Goal: Information Seeking & Learning: Learn about a topic

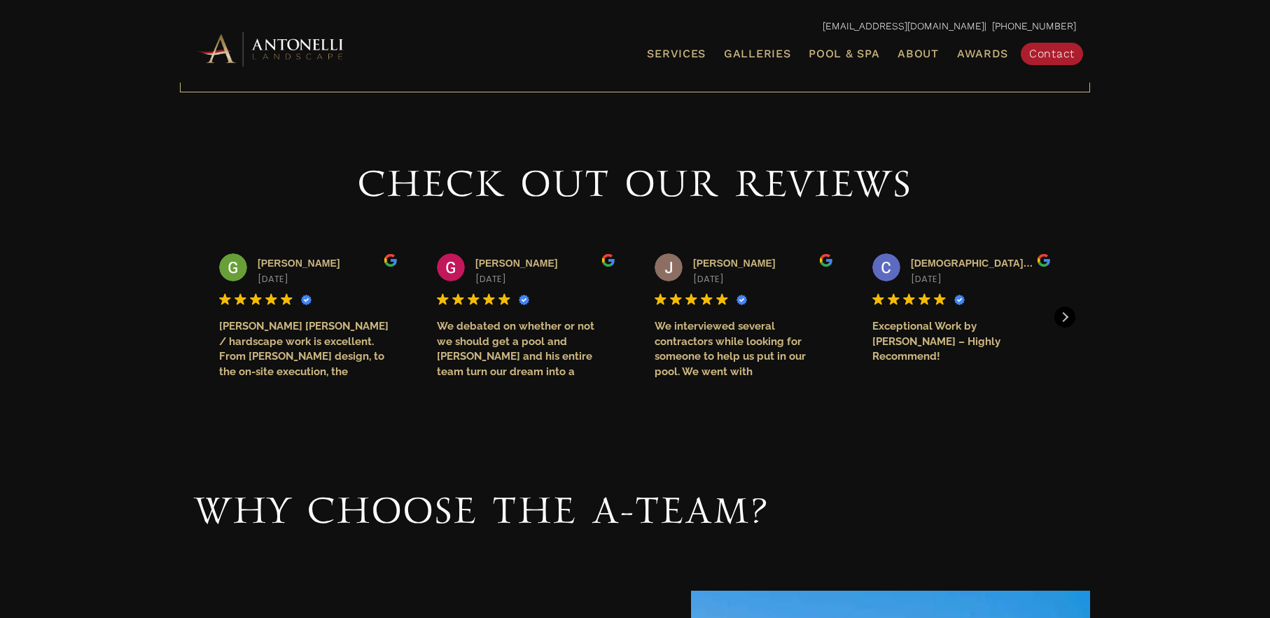
scroll to position [1568, 0]
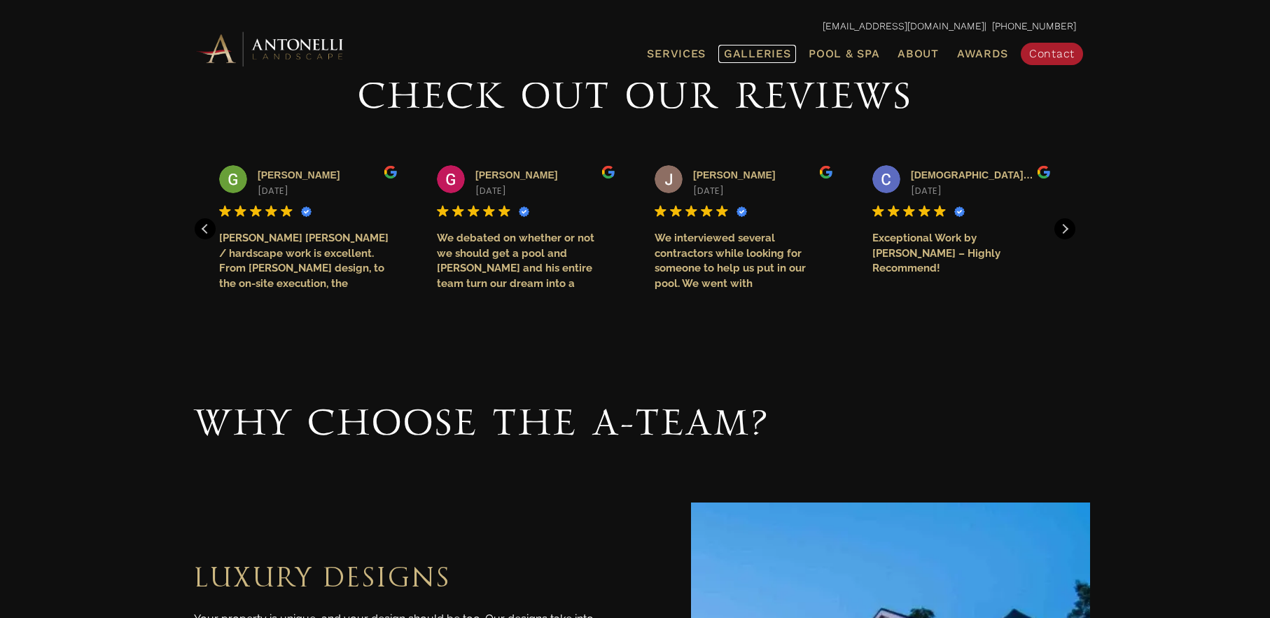
click at [765, 56] on span "Galleries" at bounding box center [757, 53] width 67 height 13
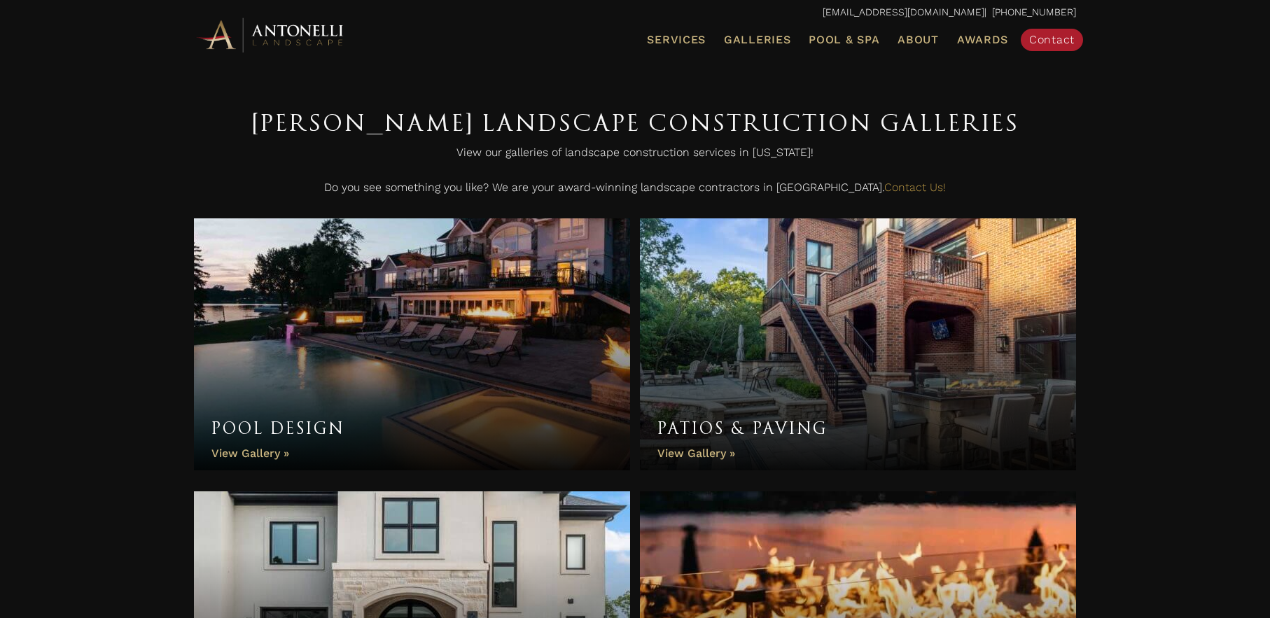
scroll to position [323, 0]
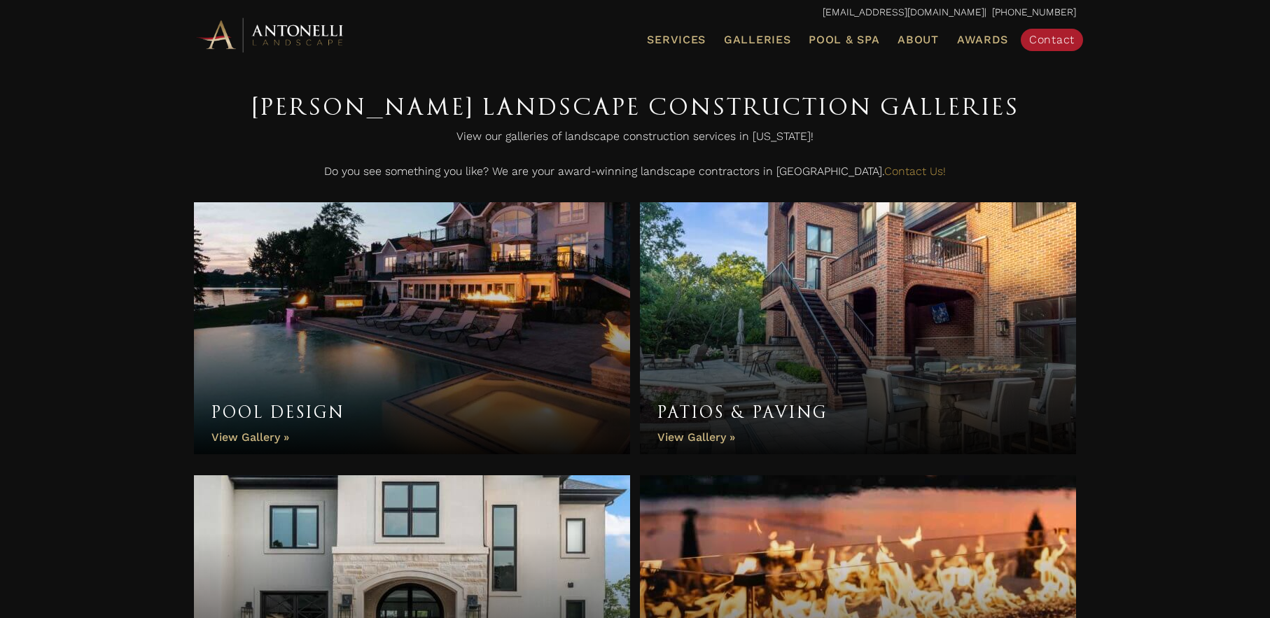
click at [695, 439] on link "Patios & Paving" at bounding box center [858, 328] width 436 height 252
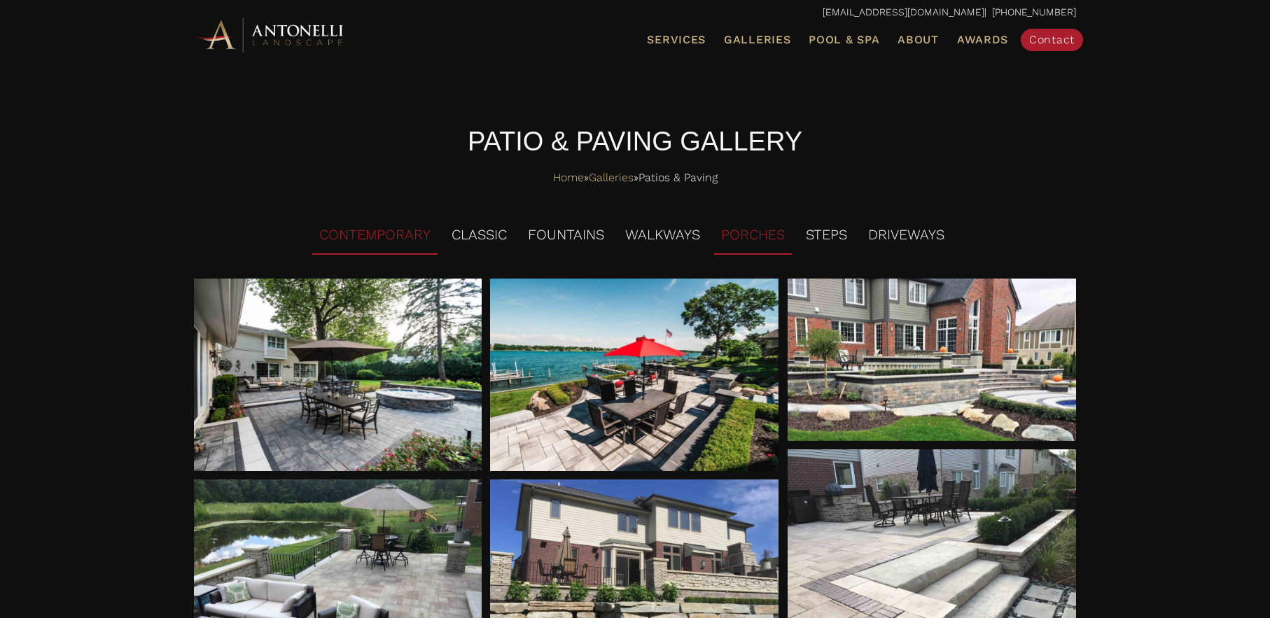
scroll to position [27, 0]
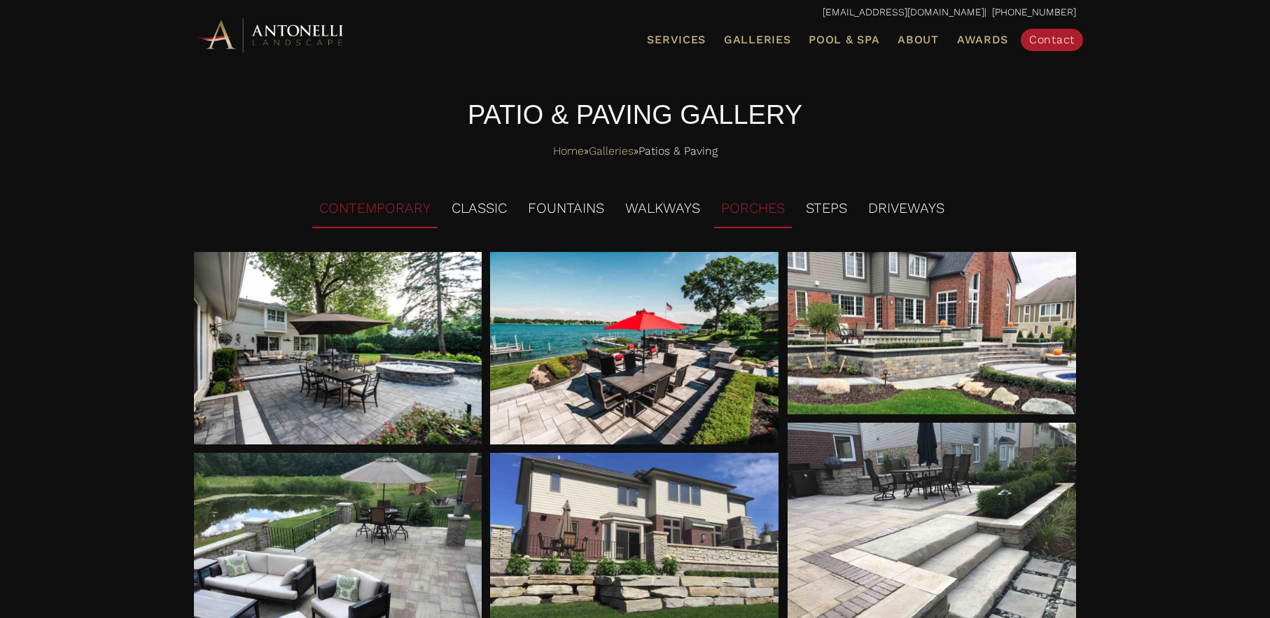
click at [762, 213] on li "PORCHES" at bounding box center [753, 209] width 78 height 39
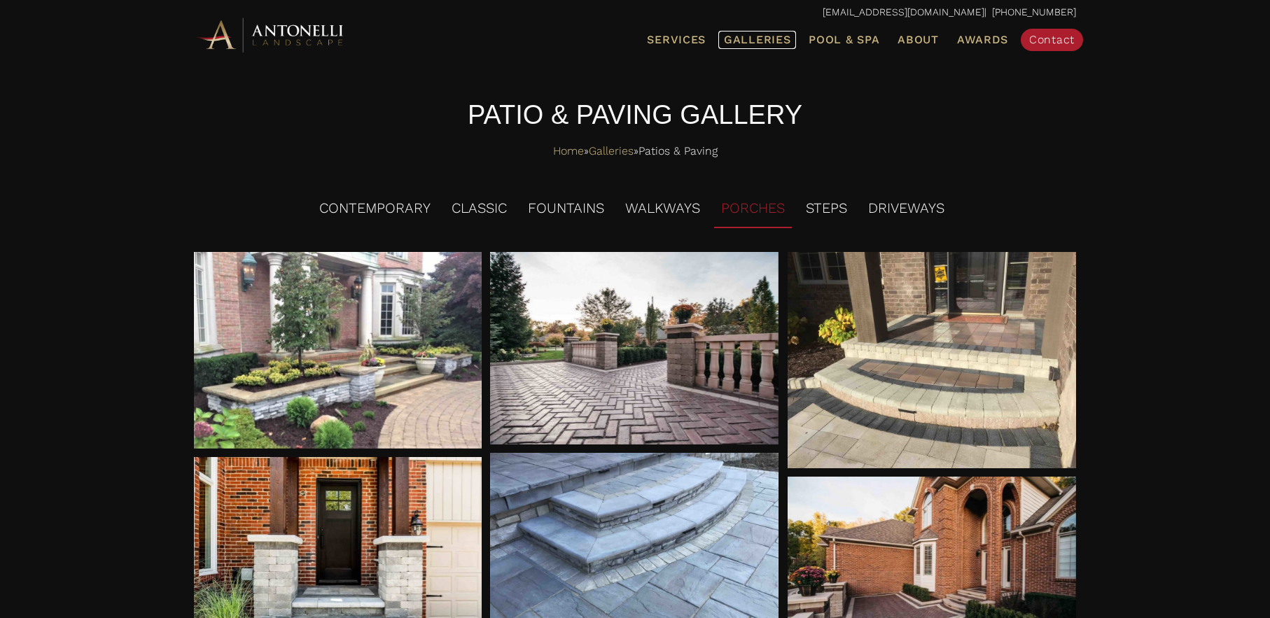
click at [749, 41] on span "Galleries" at bounding box center [757, 39] width 67 height 13
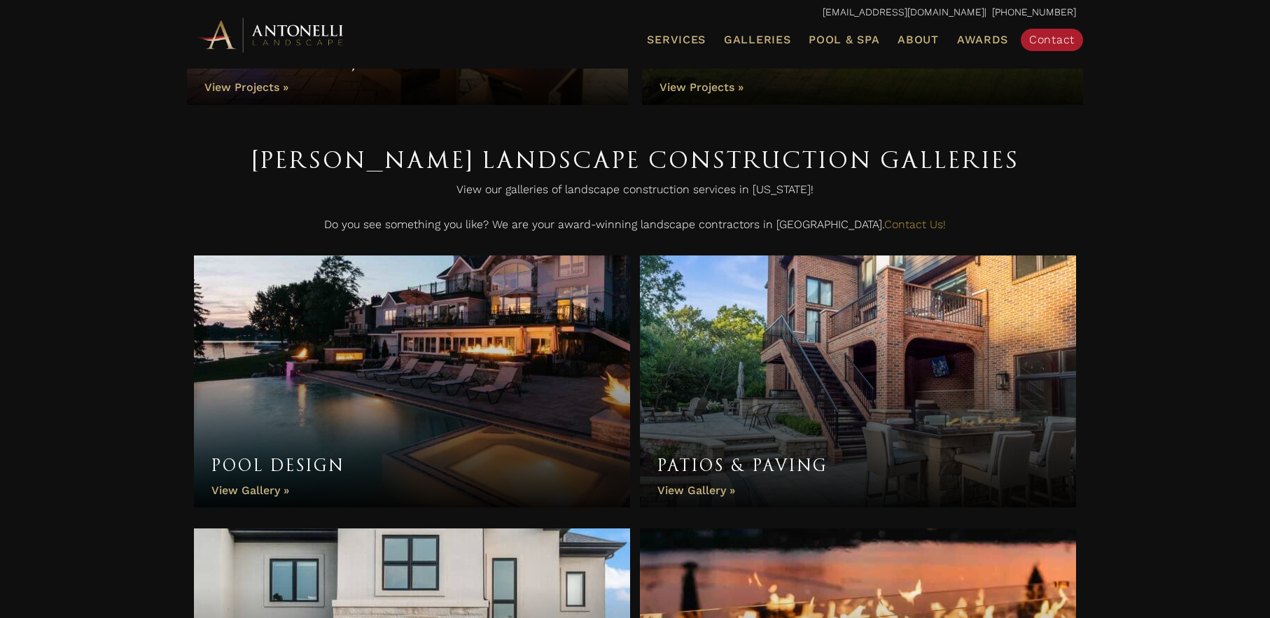
scroll to position [279, 0]
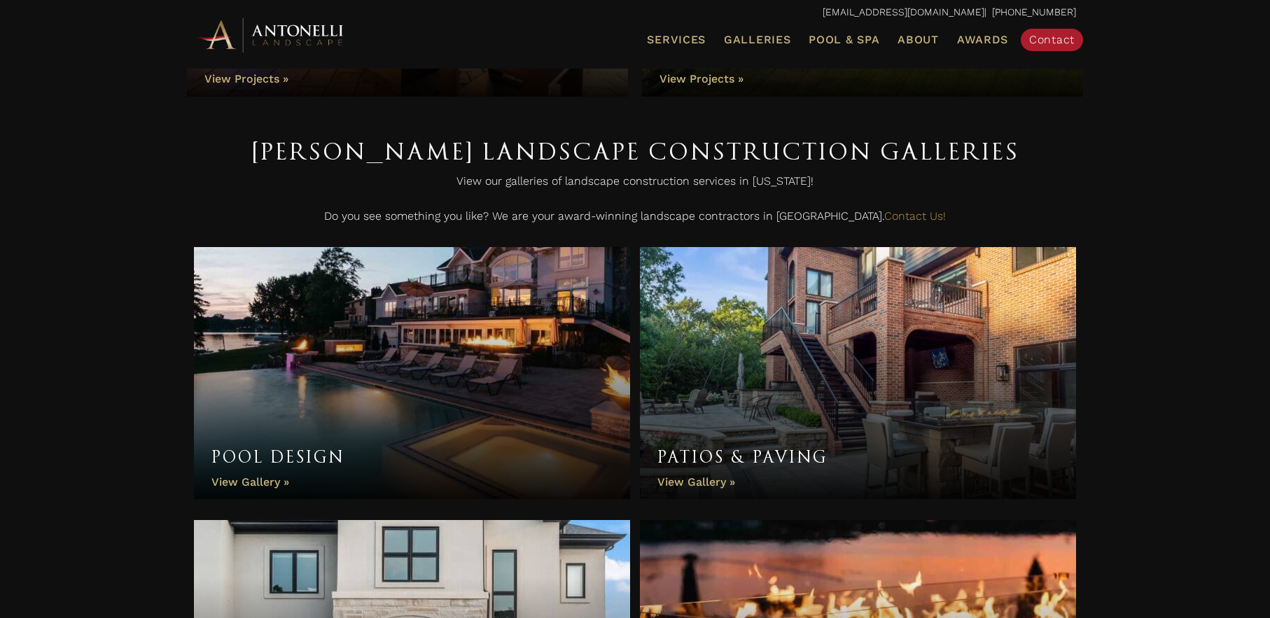
click at [699, 477] on link "Patios & Paving" at bounding box center [858, 373] width 436 height 252
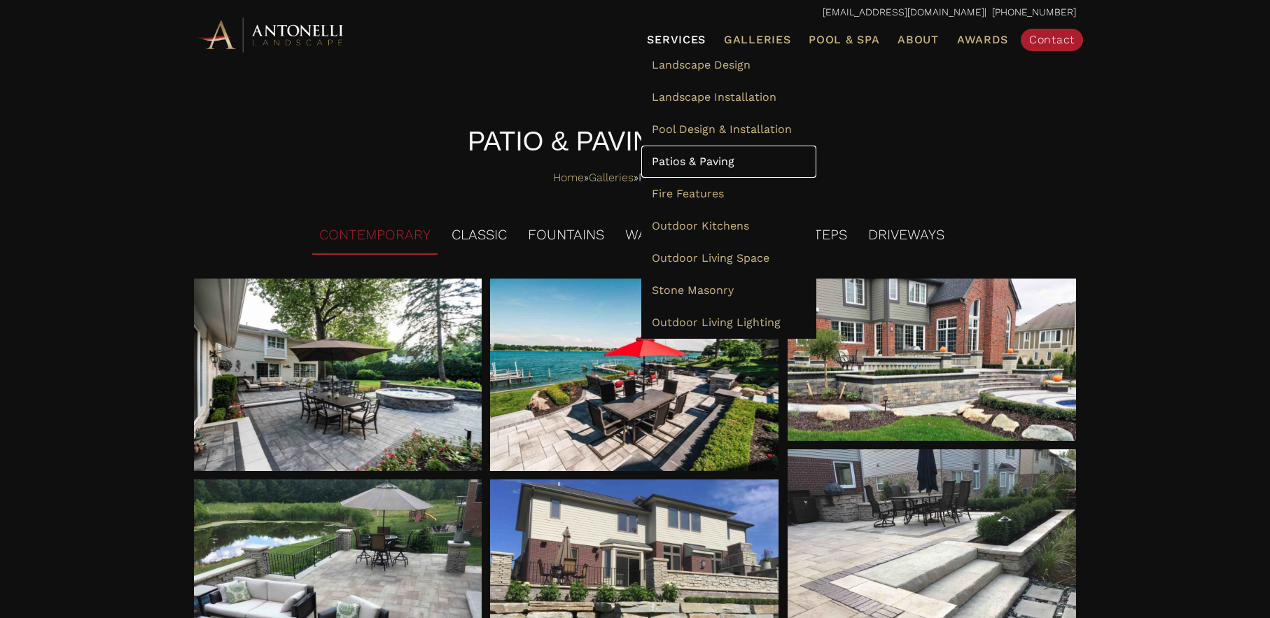
click at [699, 161] on span "Patios & Paving" at bounding box center [693, 161] width 83 height 13
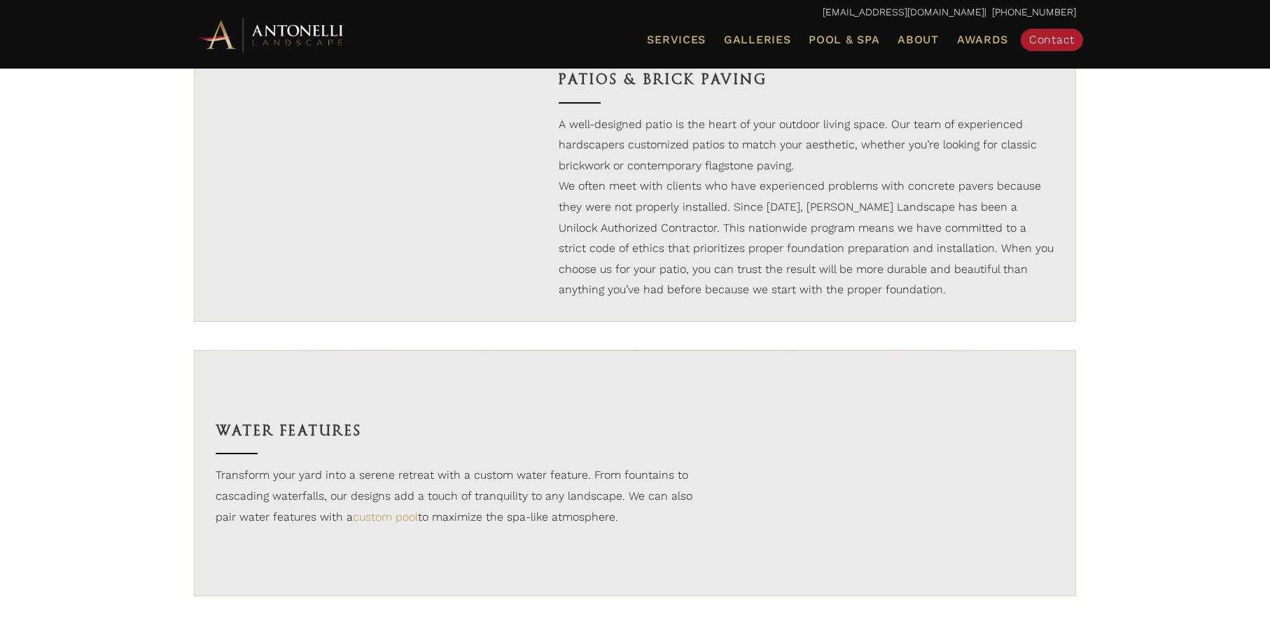
scroll to position [902, 0]
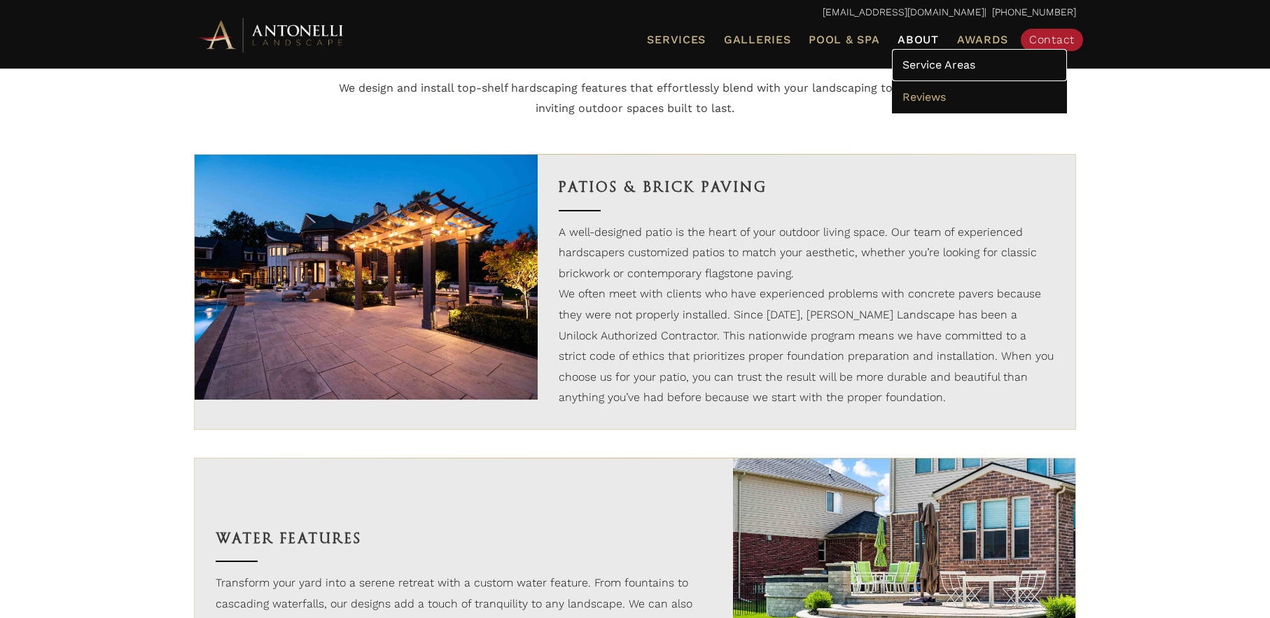
click at [918, 58] on span "Service Areas" at bounding box center [938, 64] width 73 height 13
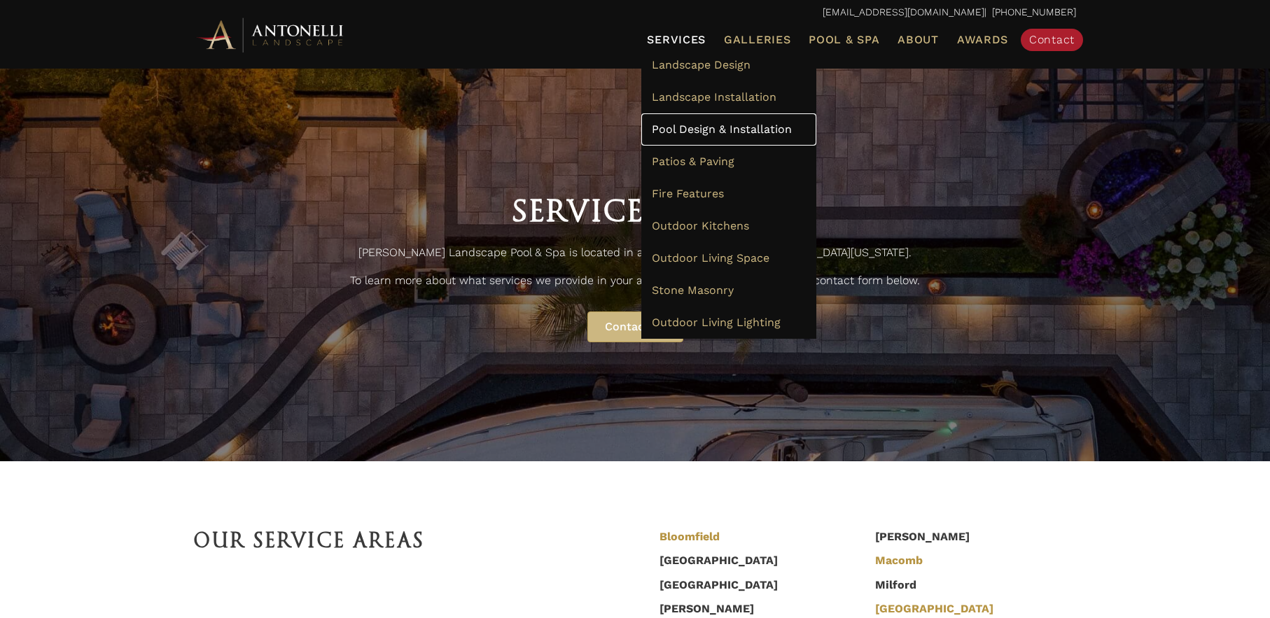
click at [690, 123] on span "Pool Design & Installation" at bounding box center [722, 129] width 140 height 13
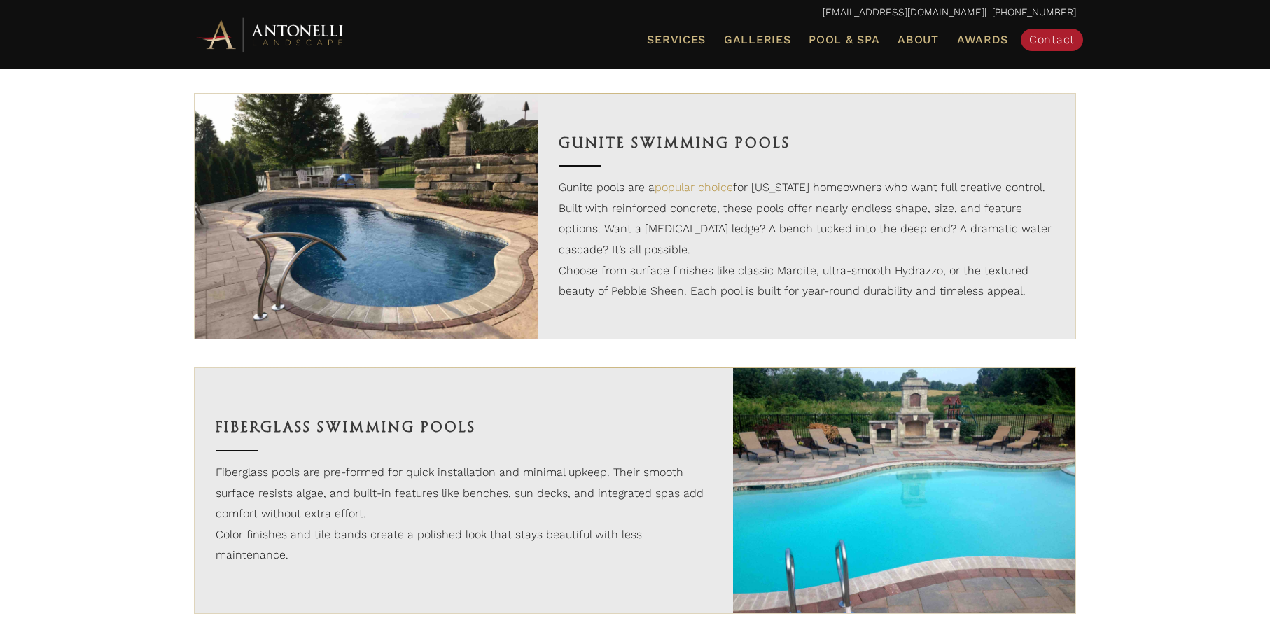
scroll to position [1005, 0]
click at [768, 43] on span "Galleries" at bounding box center [757, 39] width 67 height 13
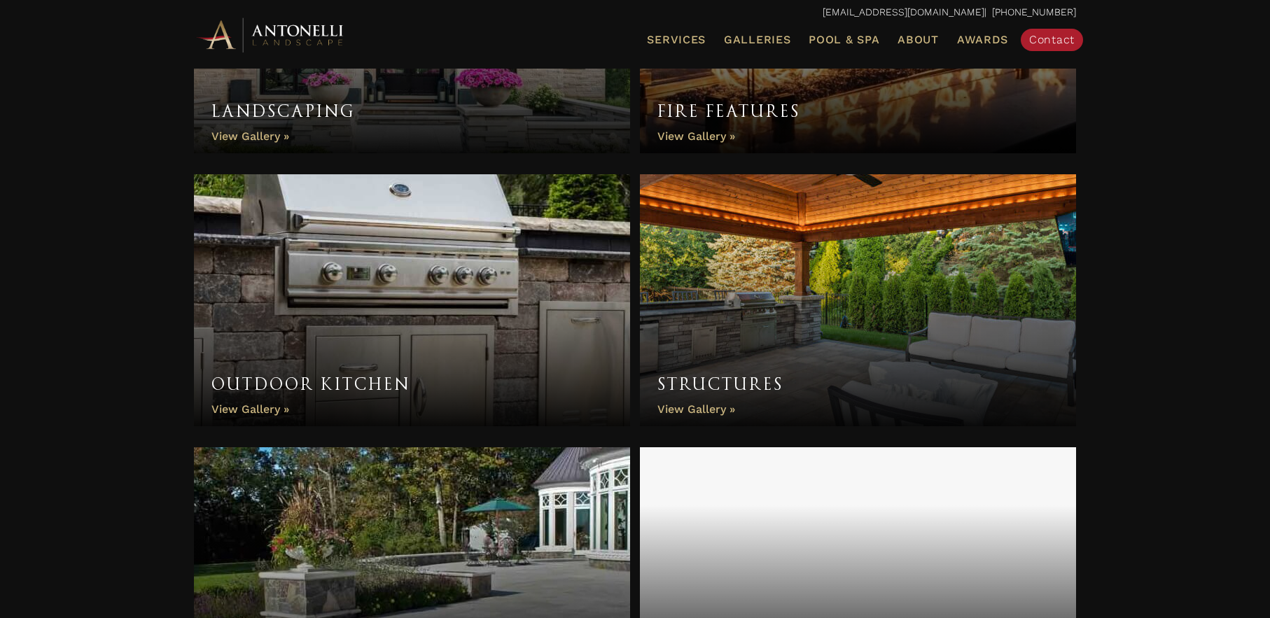
scroll to position [1001, 0]
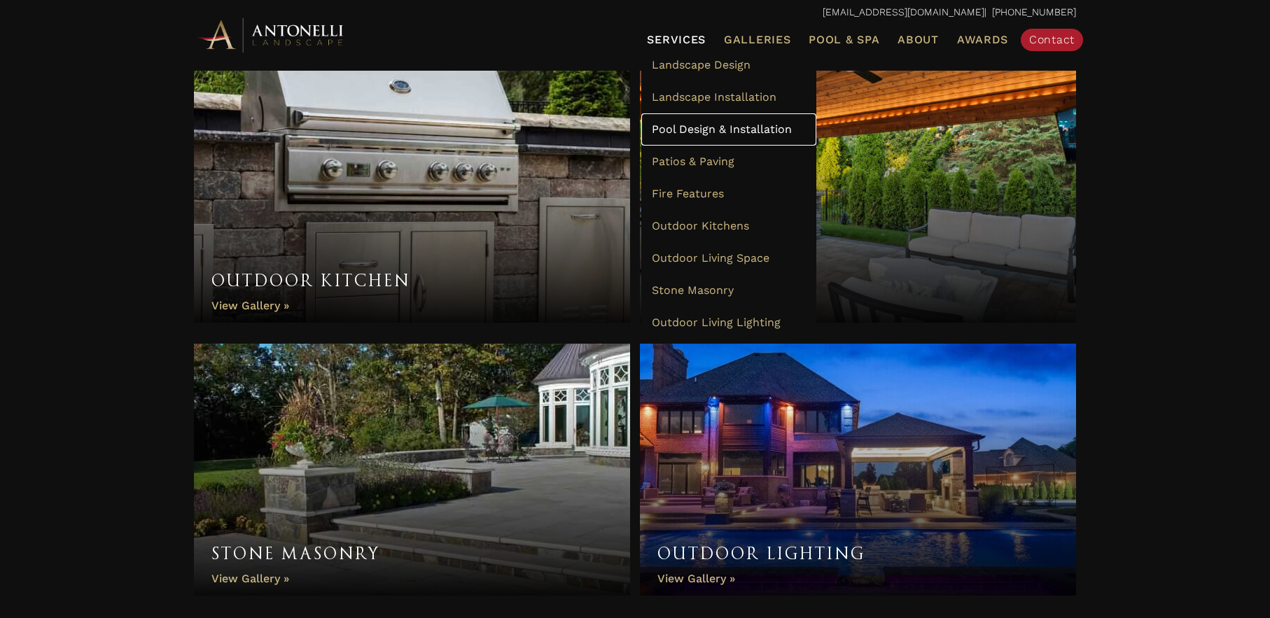
click at [681, 125] on span "Pool Design & Installation" at bounding box center [722, 129] width 140 height 13
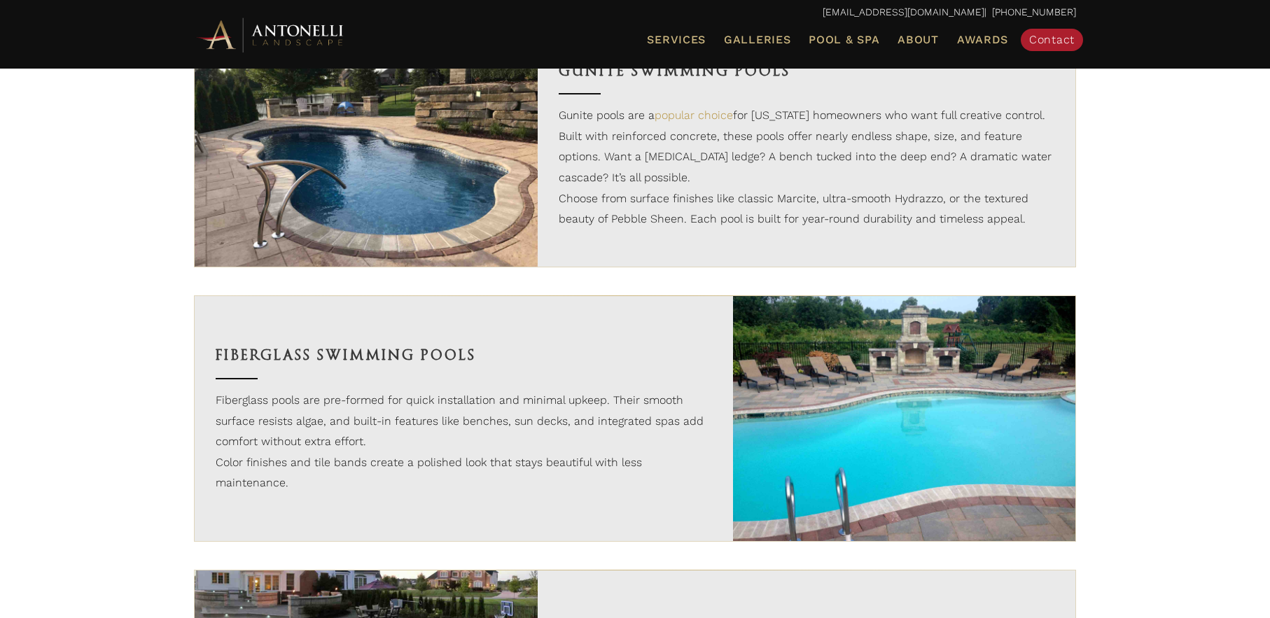
scroll to position [1091, 0]
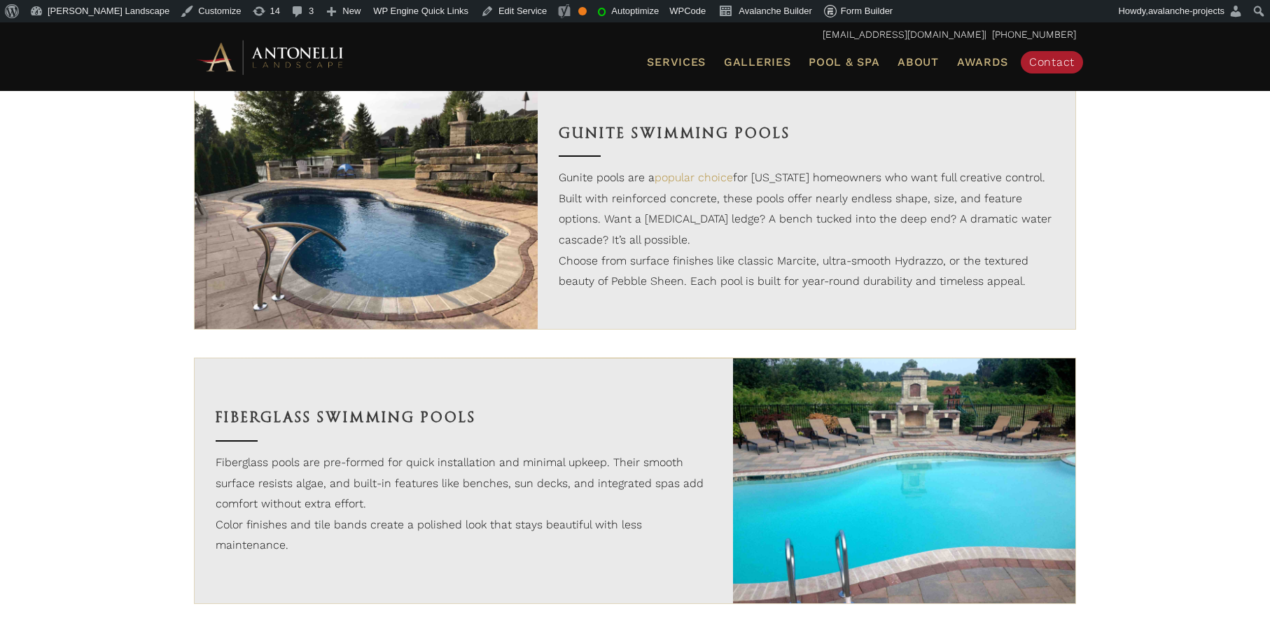
scroll to position [1027, 0]
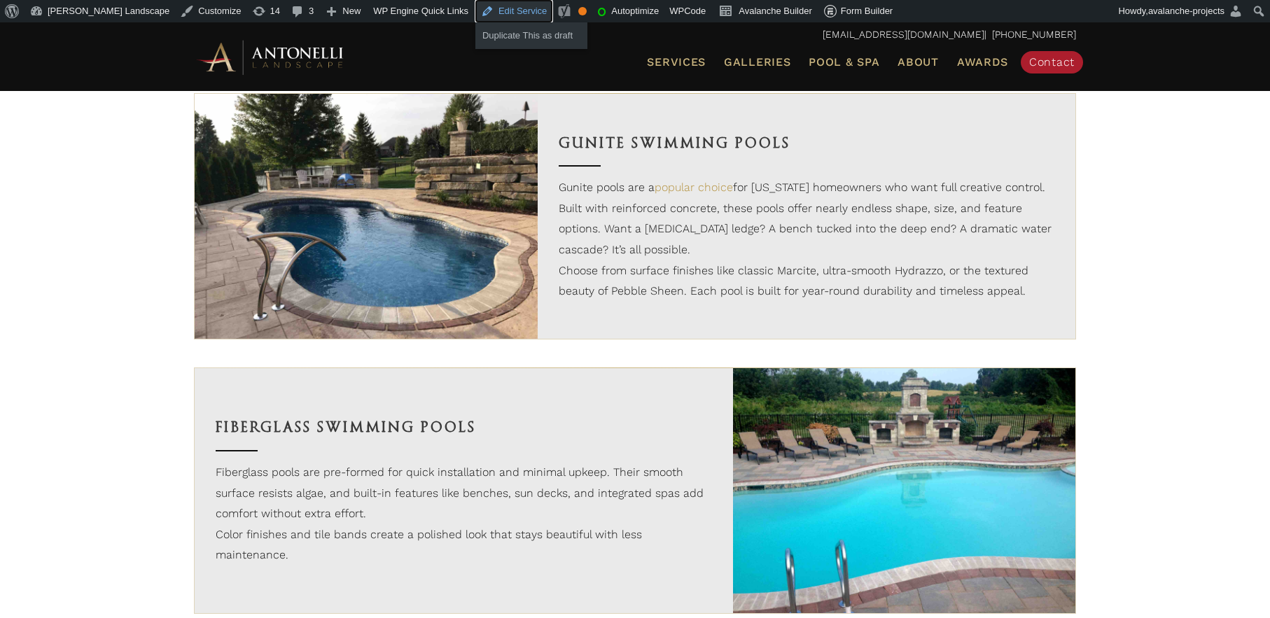
click at [485, 13] on link "Edit Service" at bounding box center [513, 11] width 77 height 22
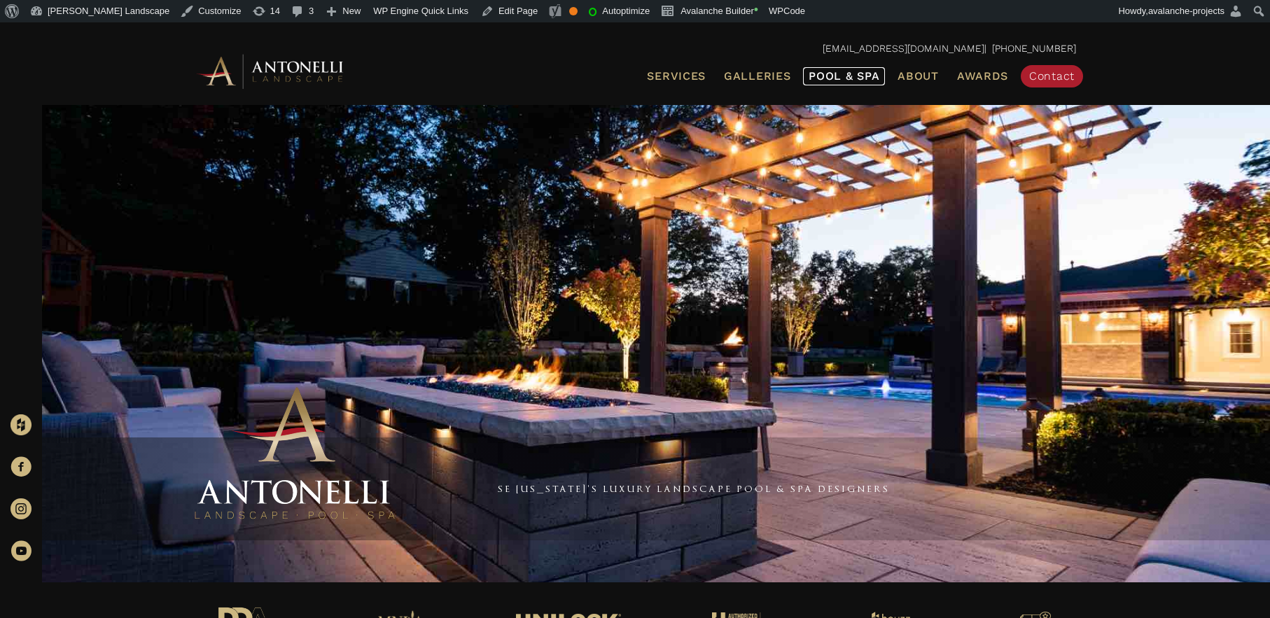
click at [842, 79] on span "Pool & Spa" at bounding box center [844, 75] width 71 height 13
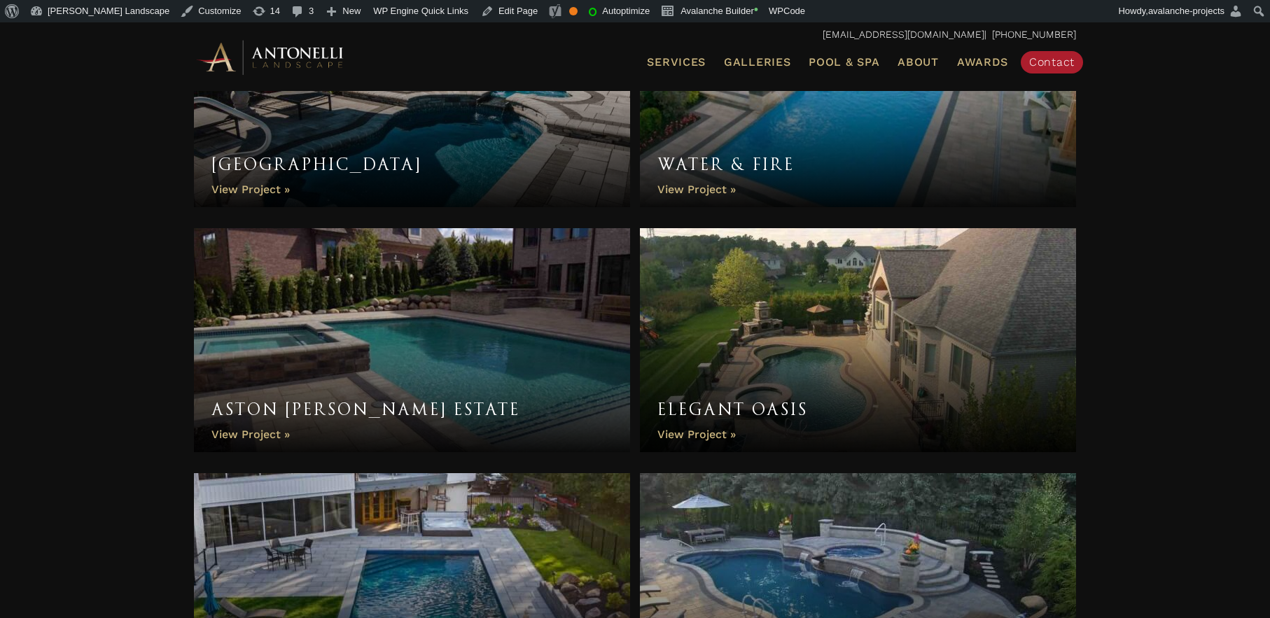
scroll to position [4304, 0]
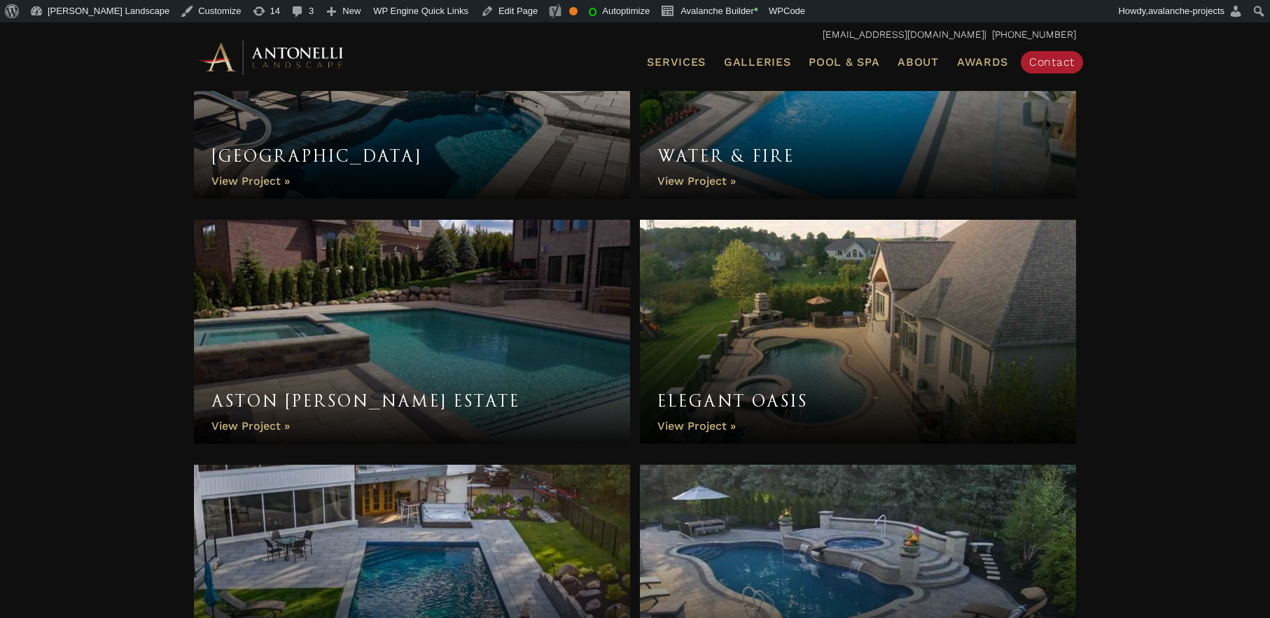
click at [703, 187] on link "Water & Fire" at bounding box center [858, 87] width 436 height 224
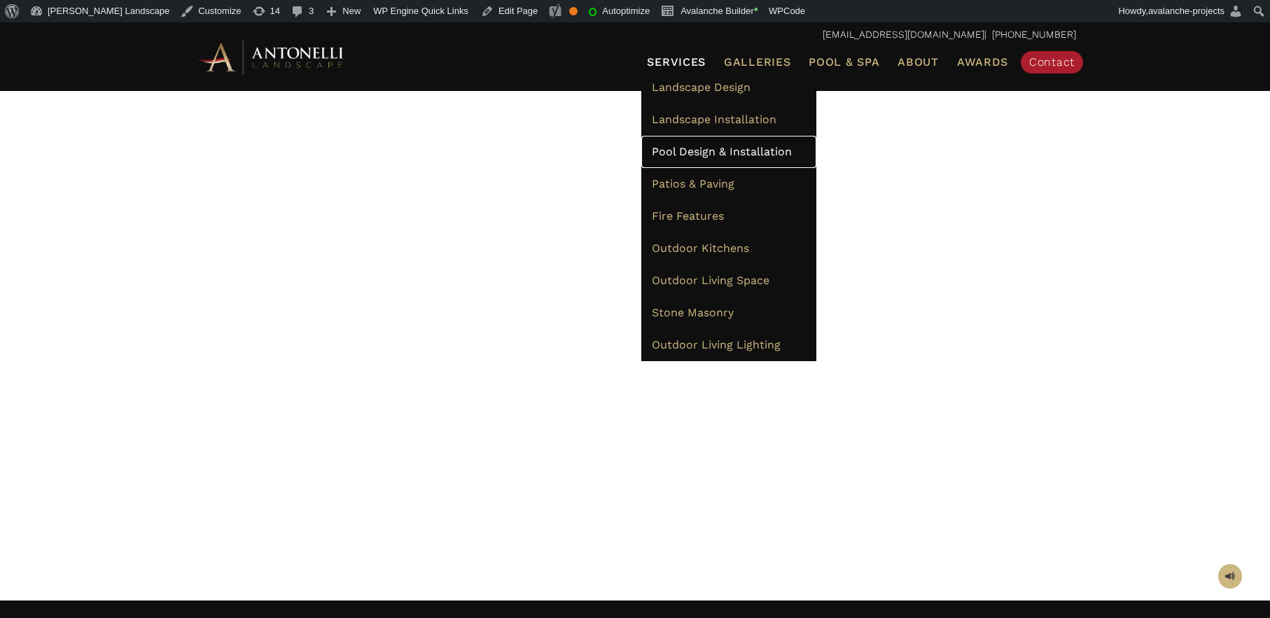
click at [706, 151] on span "Pool Design & Installation" at bounding box center [722, 151] width 140 height 13
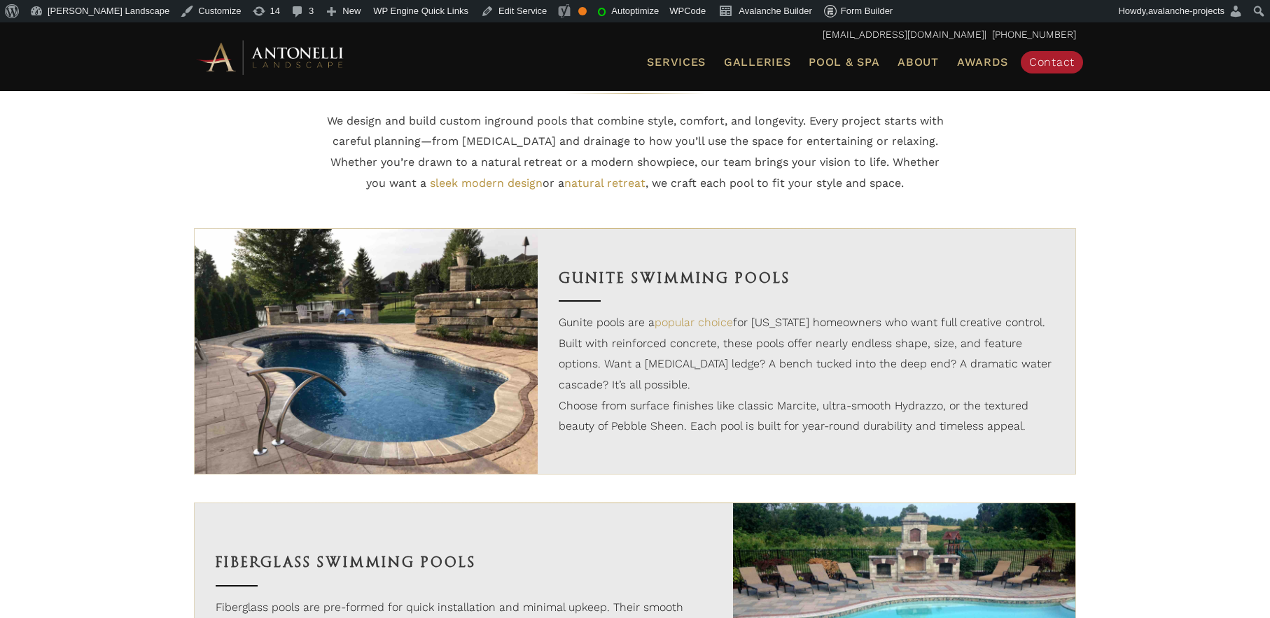
scroll to position [1027, 0]
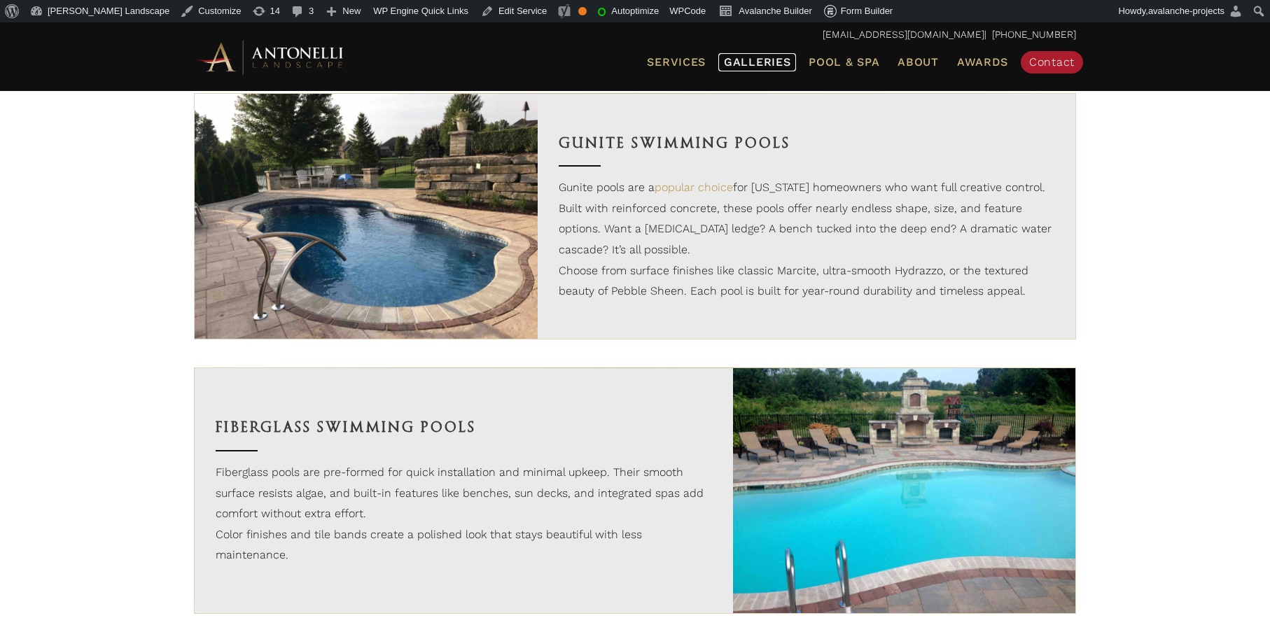
click at [769, 60] on span "Galleries" at bounding box center [757, 61] width 67 height 13
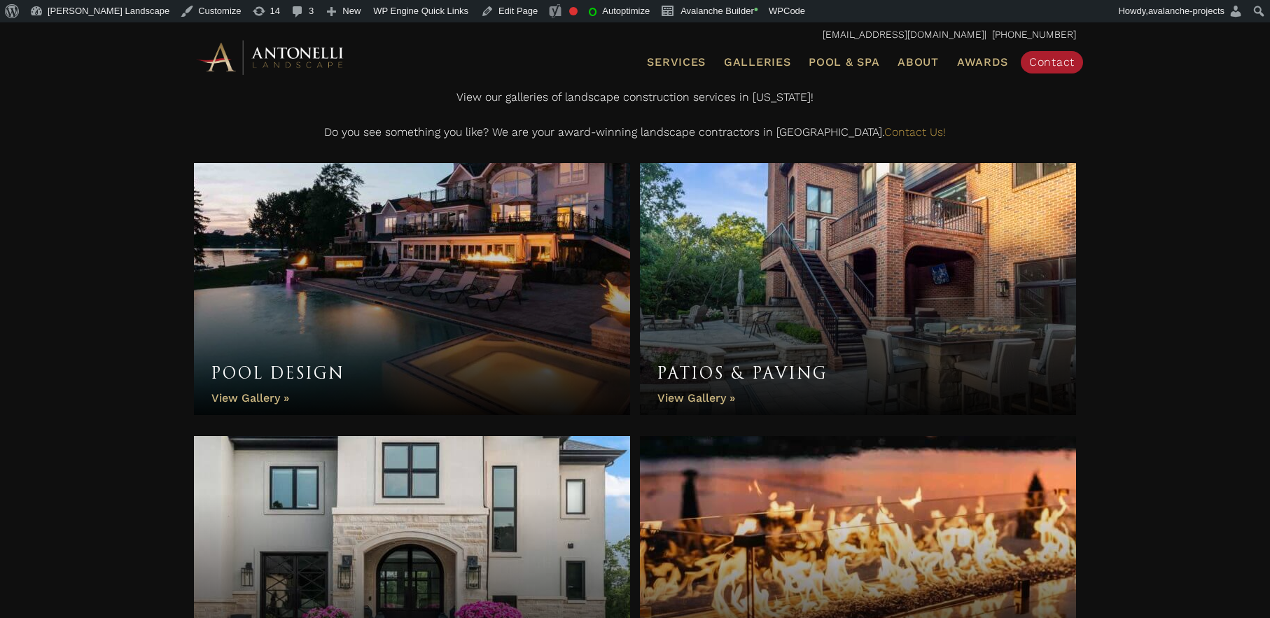
scroll to position [321, 0]
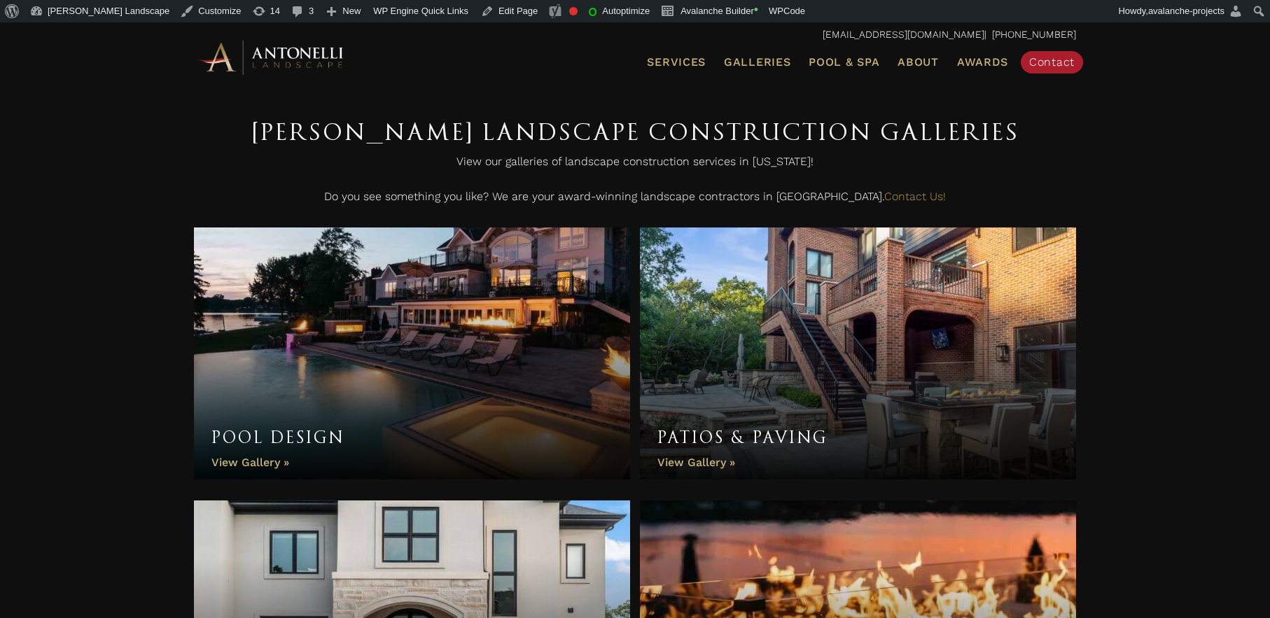
click at [228, 464] on link "Pool Design" at bounding box center [412, 354] width 436 height 252
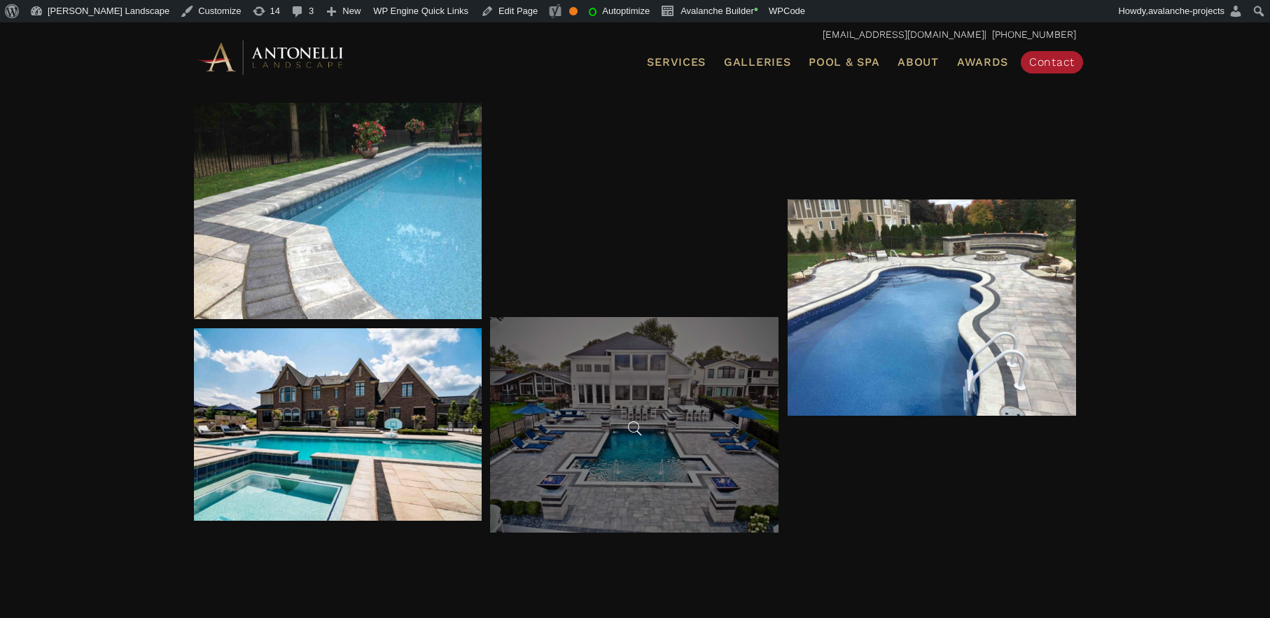
scroll to position [1245, 0]
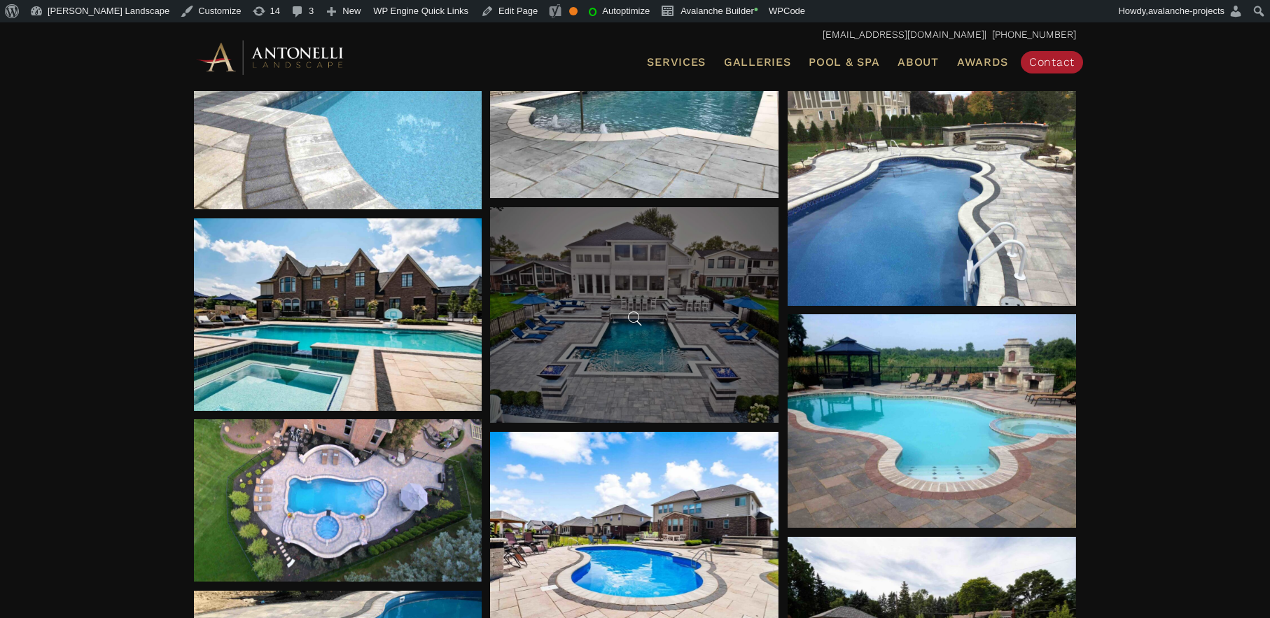
click at [643, 326] on span at bounding box center [634, 318] width 21 height 21
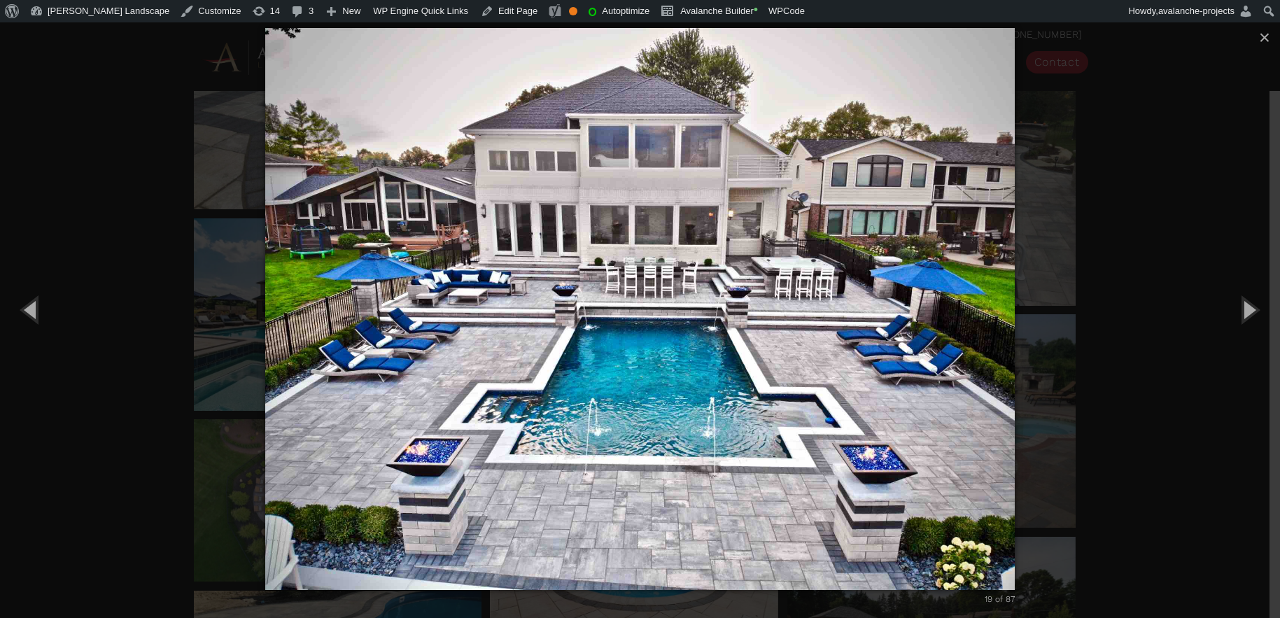
click at [1055, 301] on div "19 of 87 Loading..." at bounding box center [640, 309] width 1280 height 618
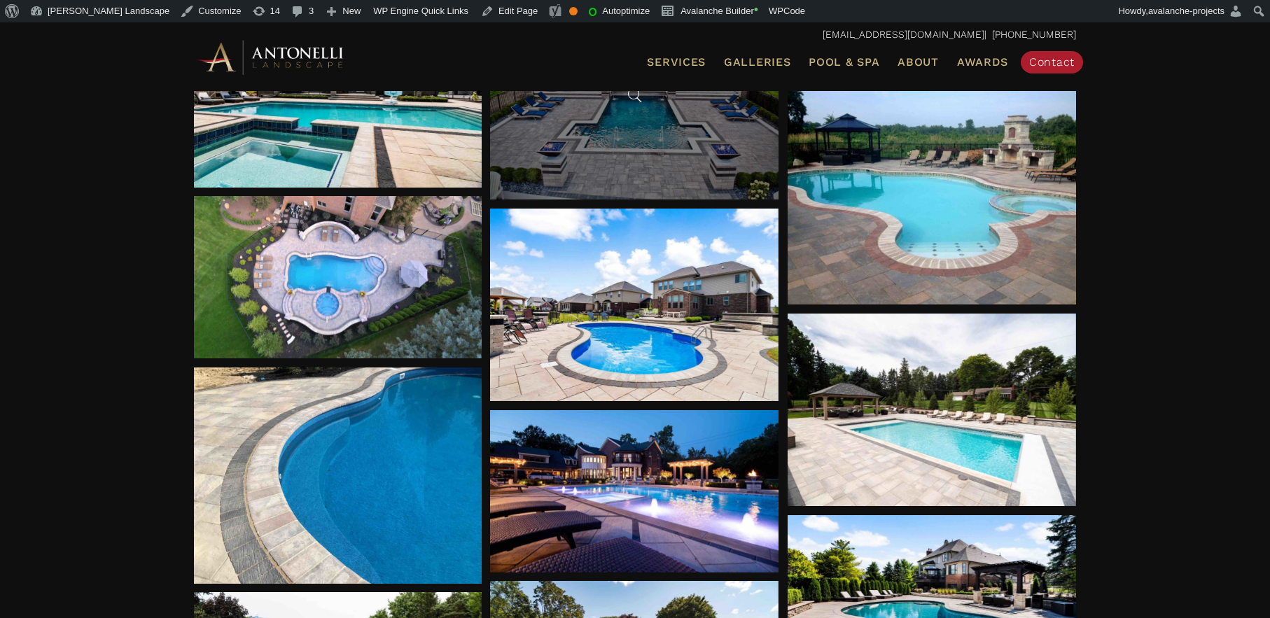
scroll to position [1472, 0]
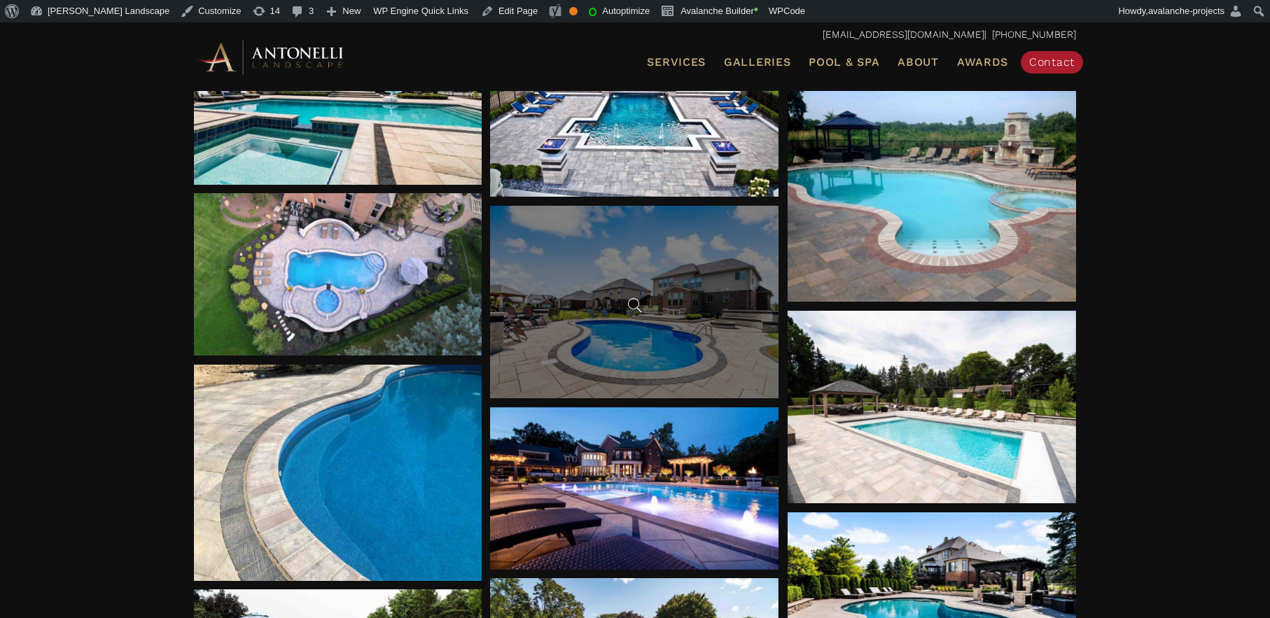
click at [674, 344] on div at bounding box center [634, 302] width 288 height 193
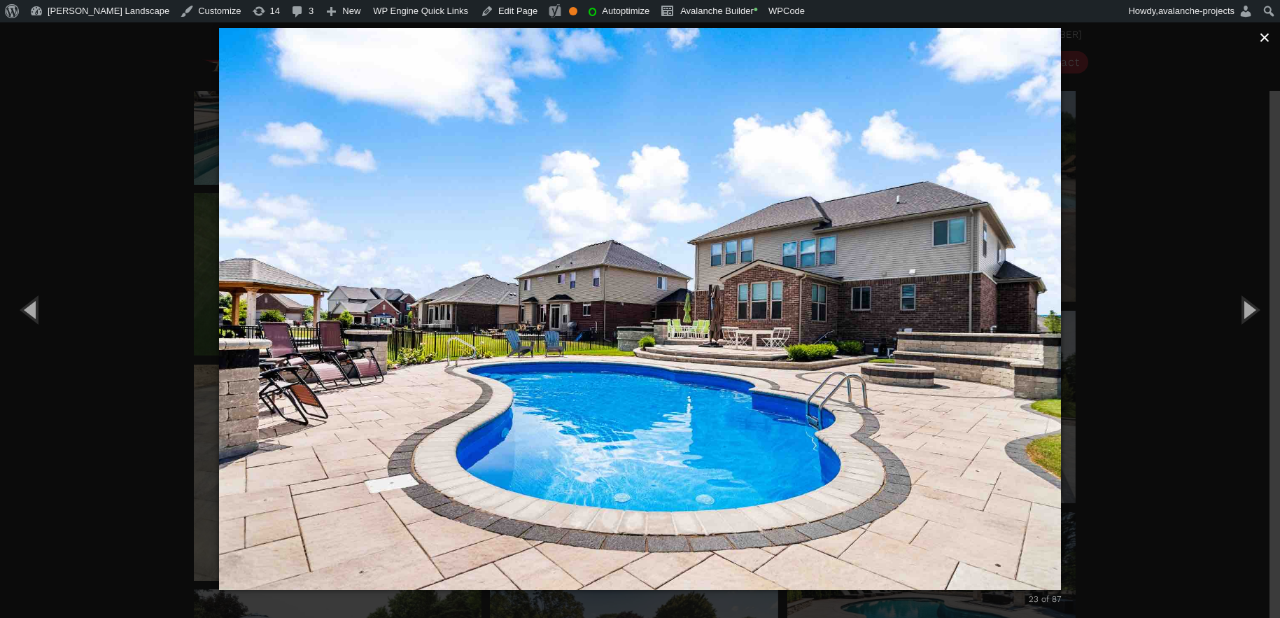
click at [1262, 39] on span "×" at bounding box center [1264, 38] width 11 height 22
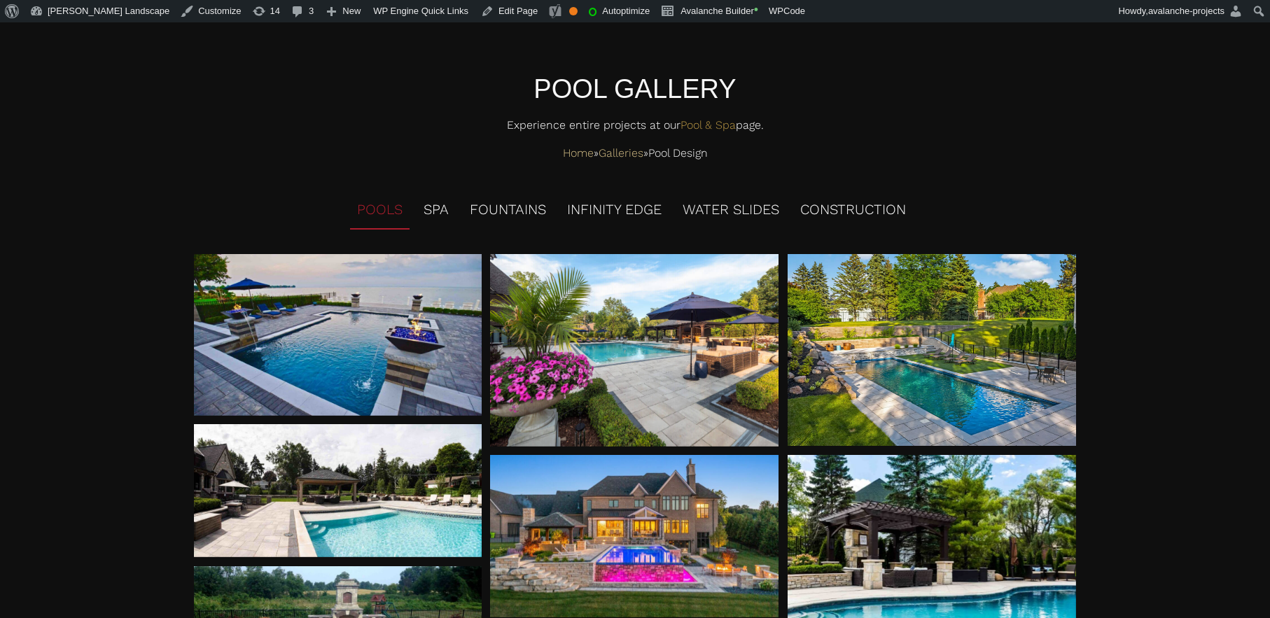
scroll to position [0, 0]
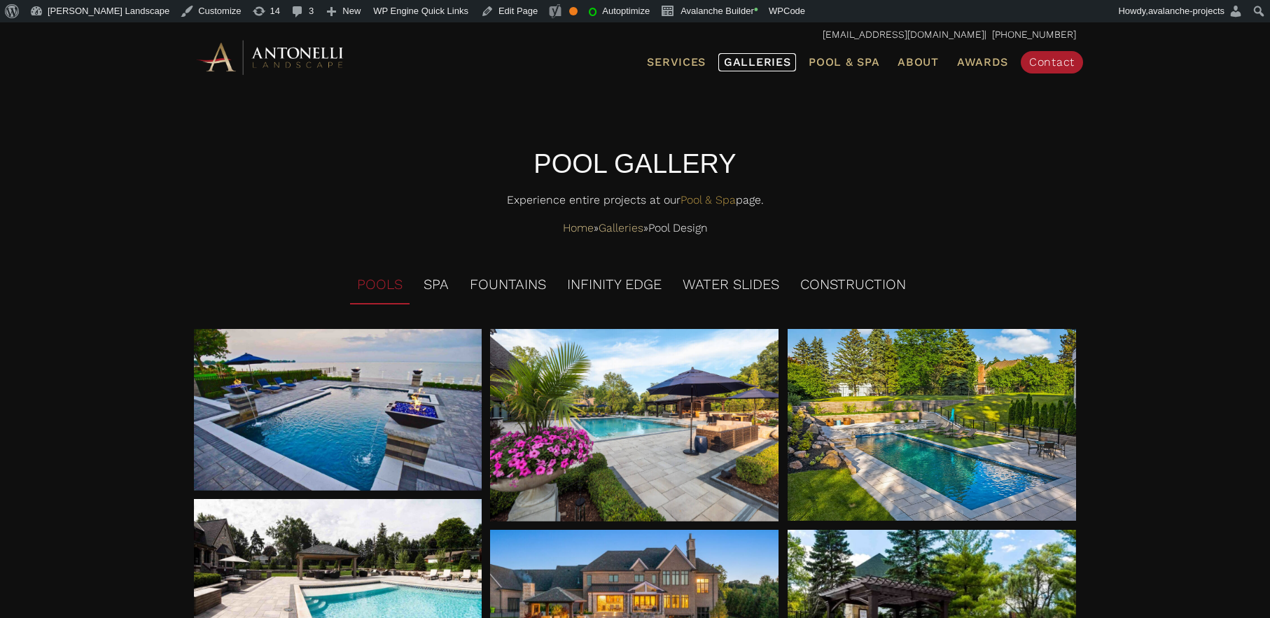
click at [770, 65] on span "Galleries" at bounding box center [757, 61] width 67 height 13
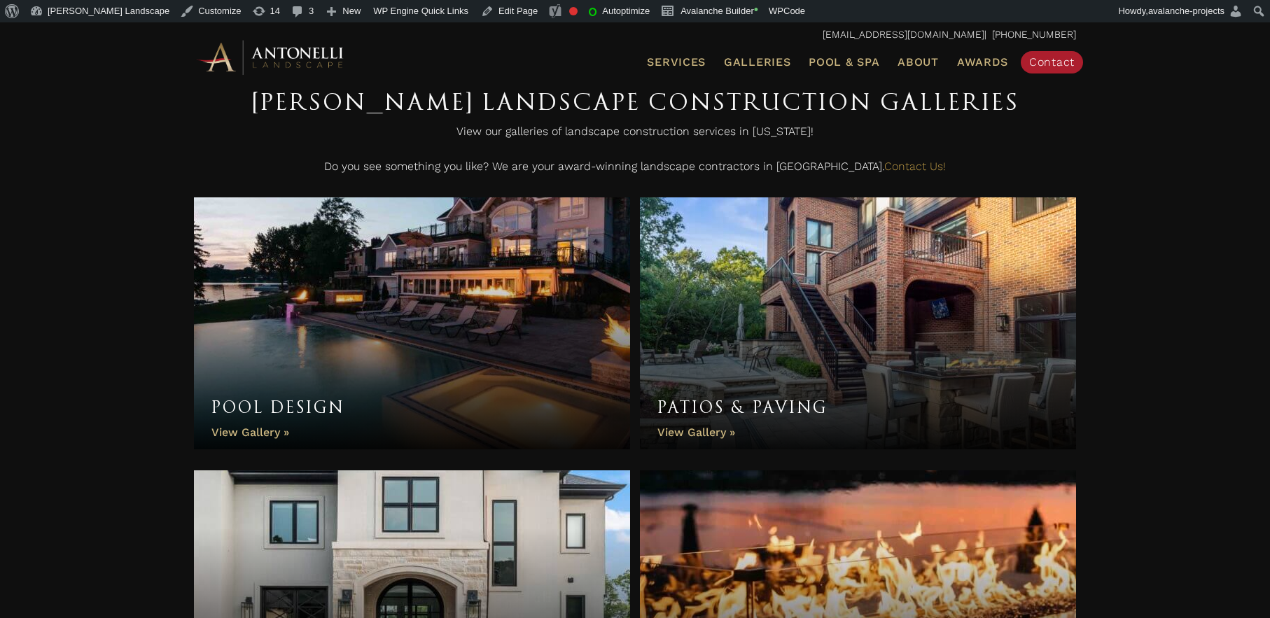
scroll to position [414, 0]
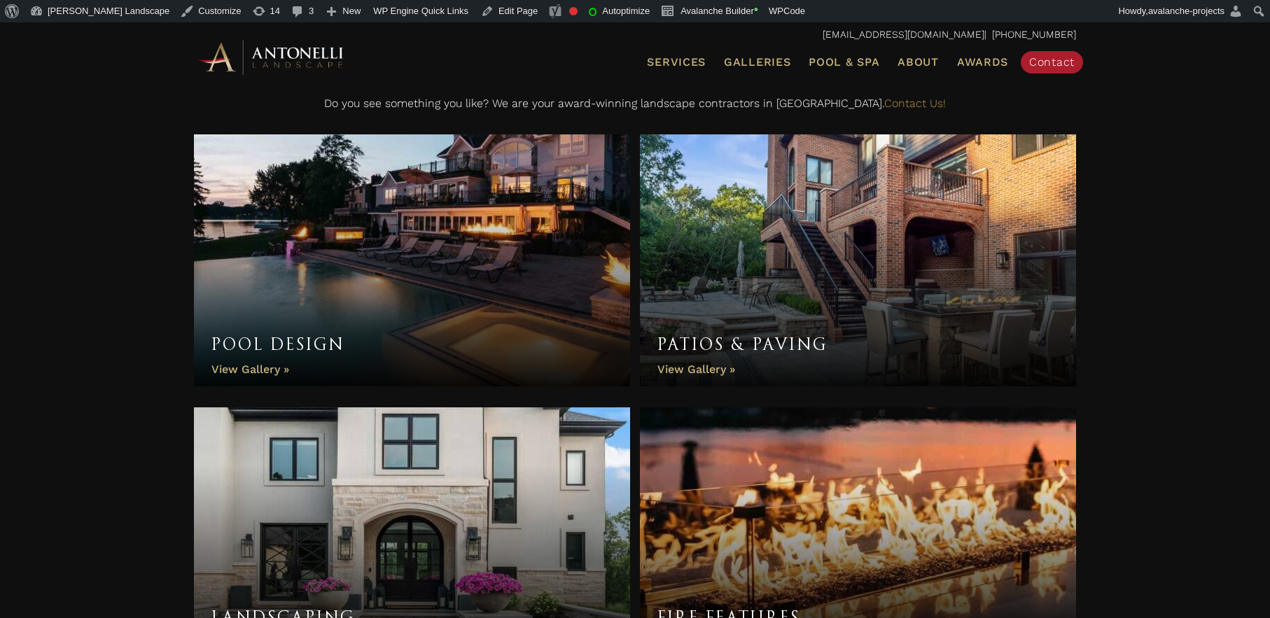
click at [303, 279] on link "Pool Design" at bounding box center [412, 260] width 436 height 252
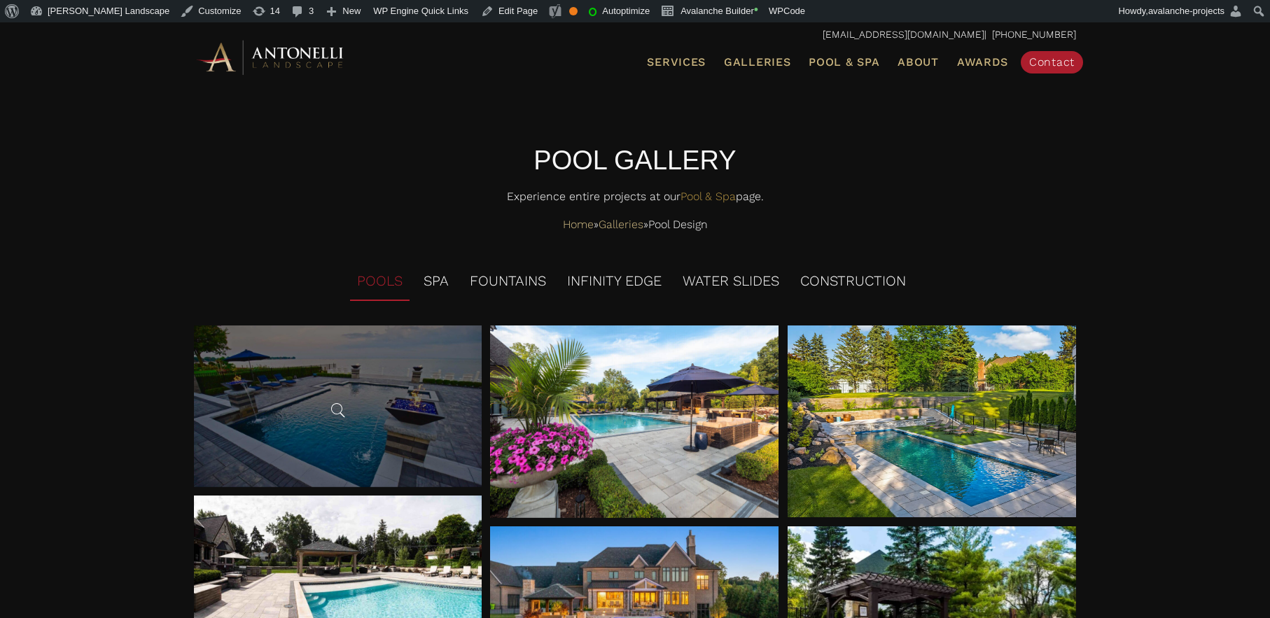
scroll to position [7, 0]
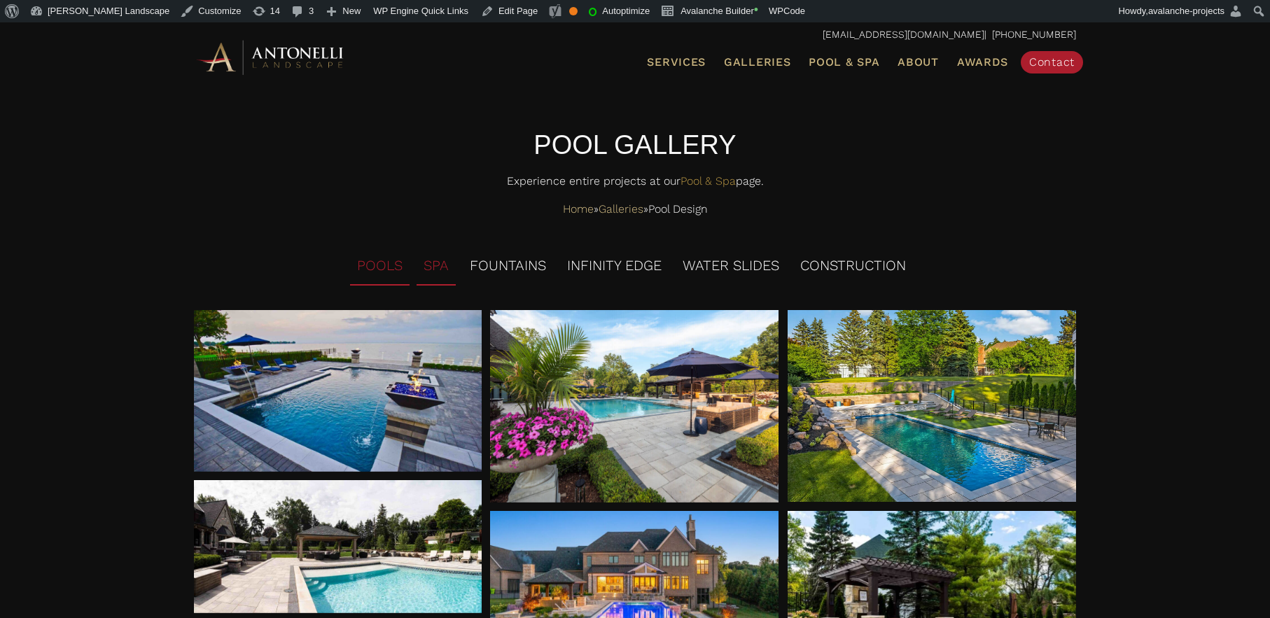
click at [438, 274] on li "SPA" at bounding box center [436, 266] width 39 height 39
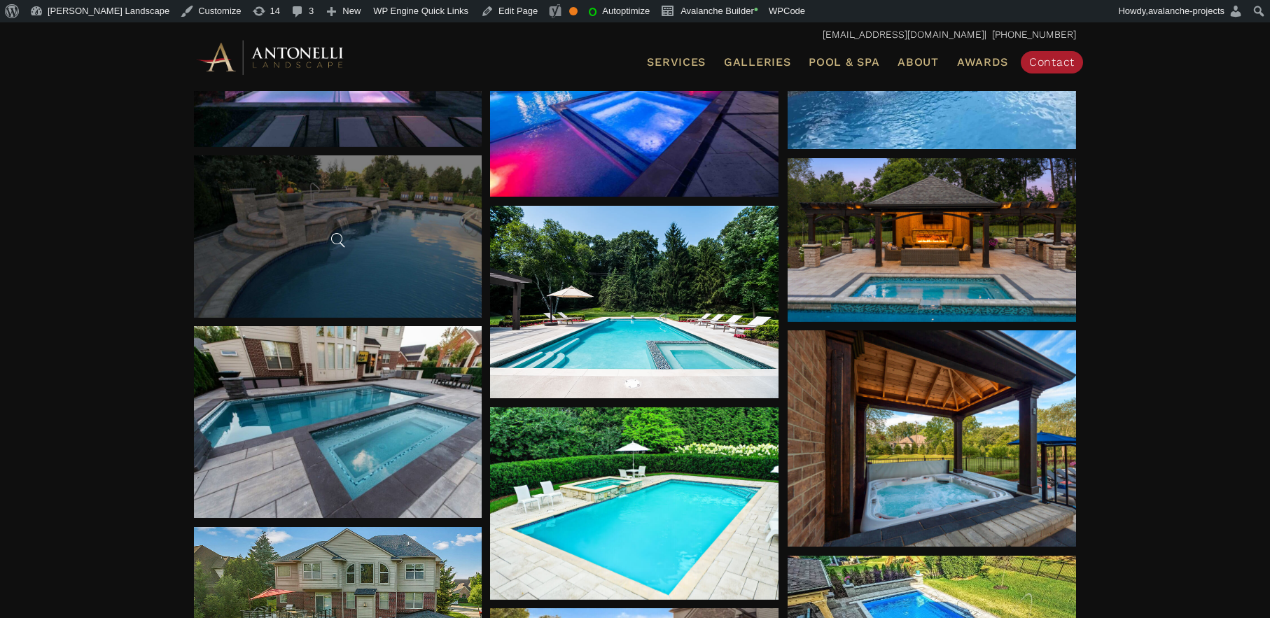
scroll to position [4017, 0]
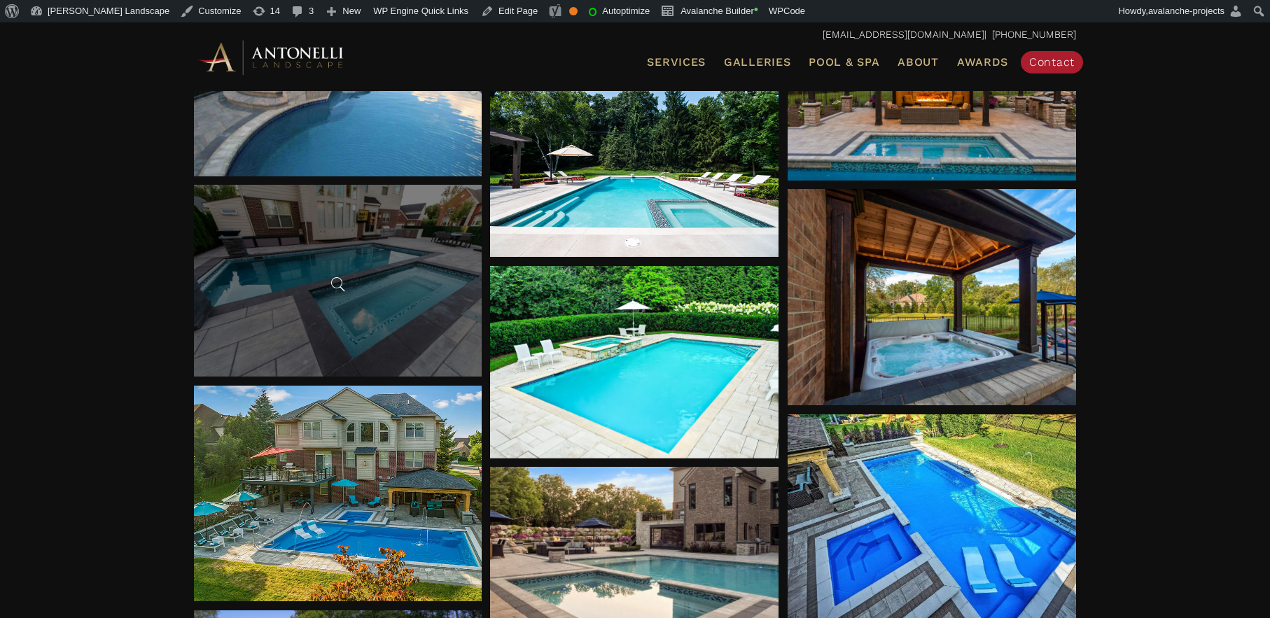
click at [304, 270] on div at bounding box center [338, 281] width 288 height 192
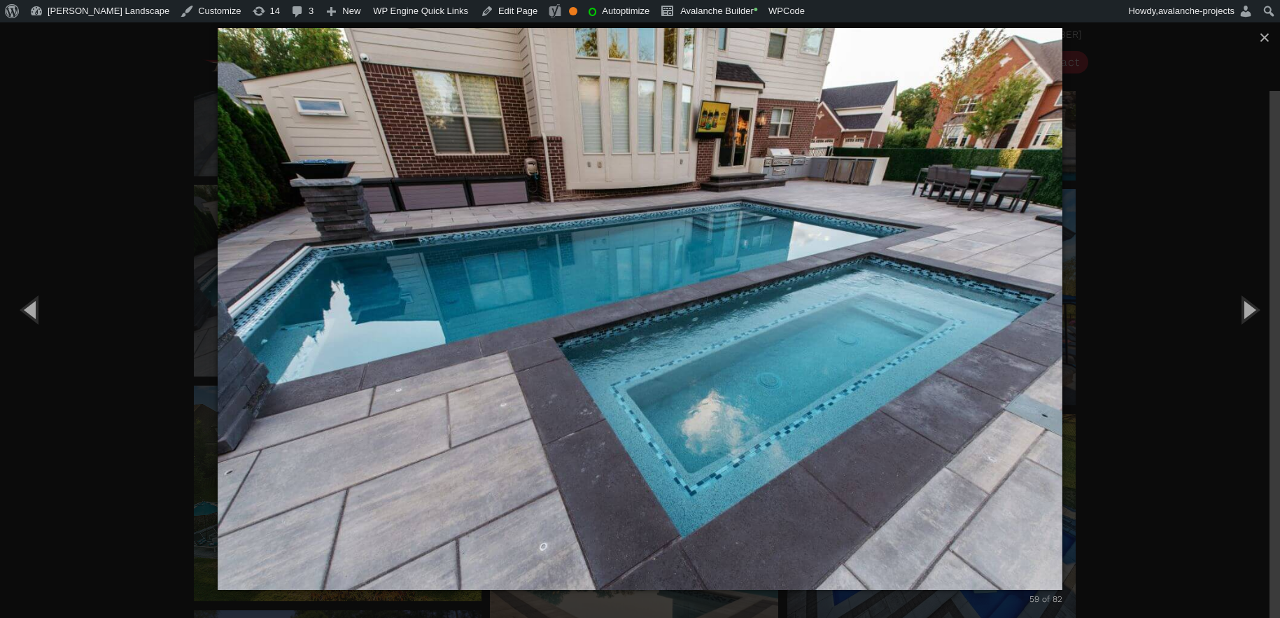
click at [105, 122] on div "59 of 82 Loading..." at bounding box center [640, 309] width 1280 height 618
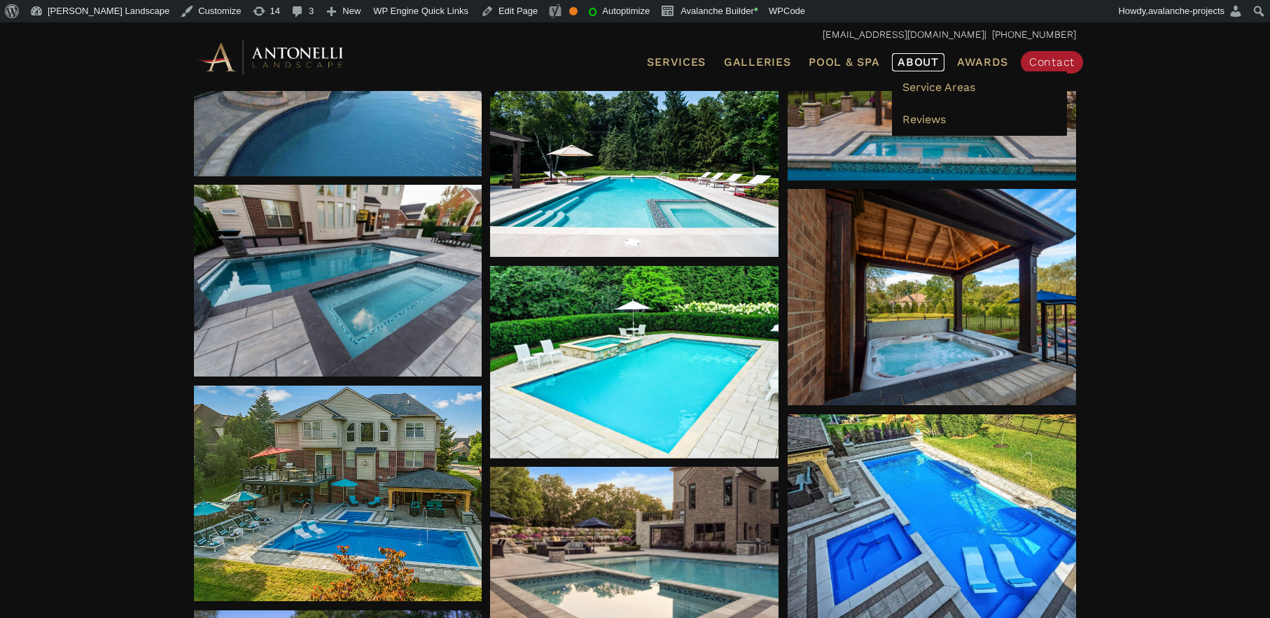
click at [920, 63] on span "About" at bounding box center [918, 62] width 41 height 11
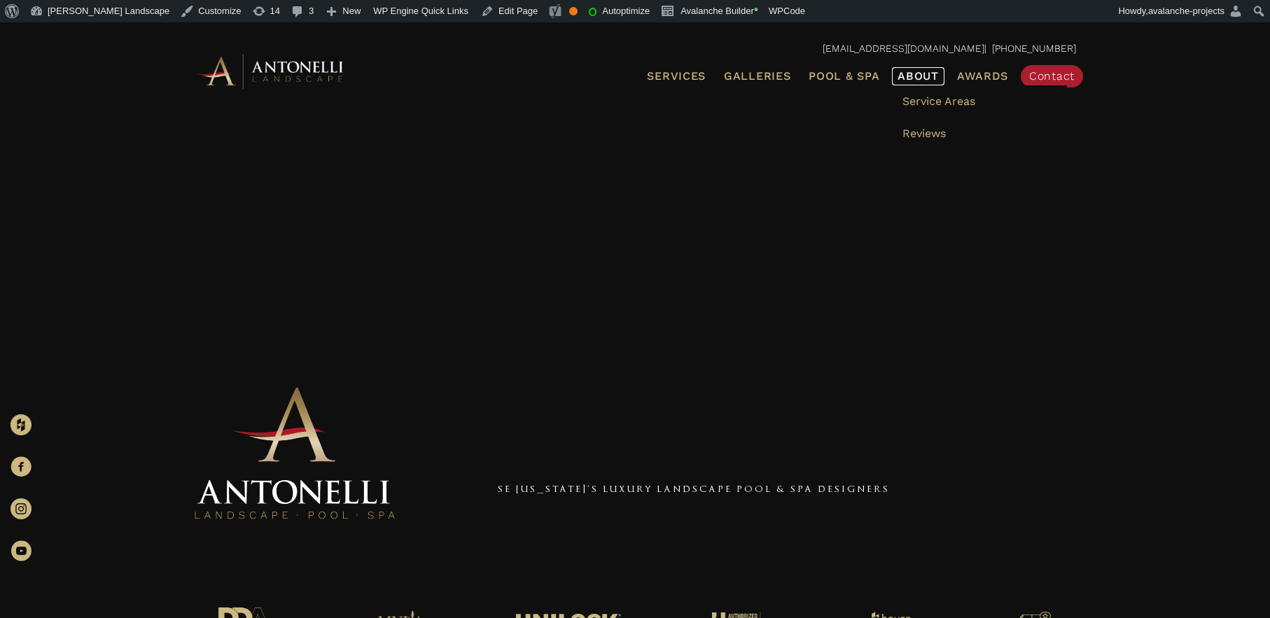
click at [923, 78] on span "About" at bounding box center [918, 76] width 41 height 11
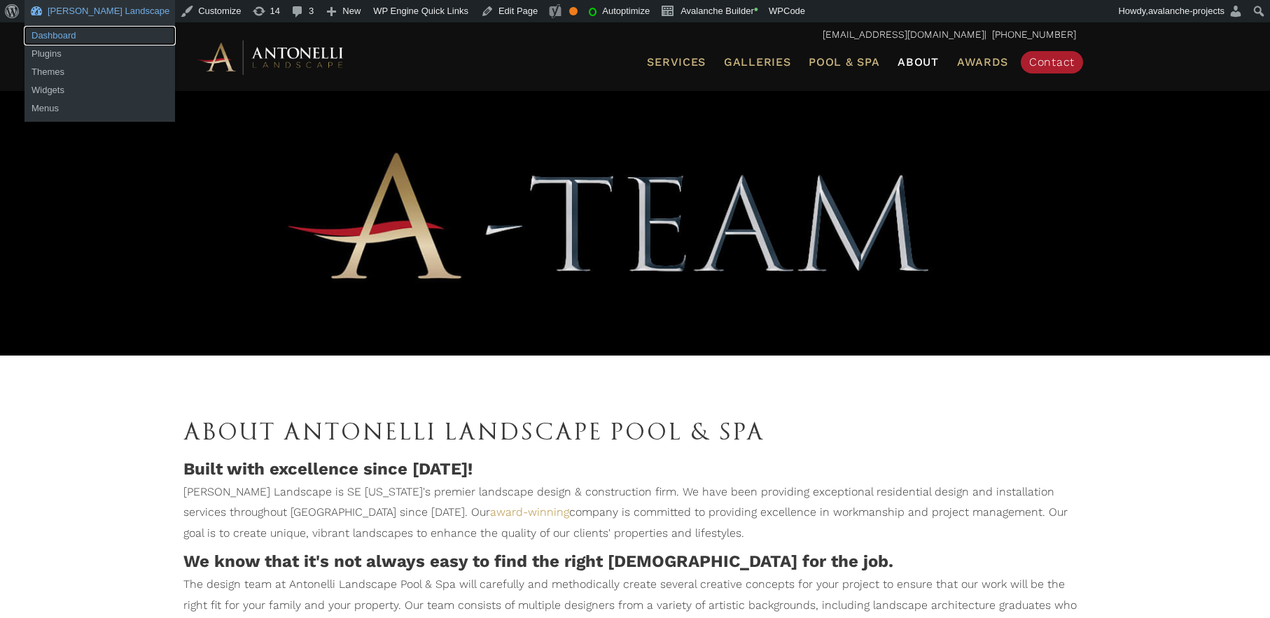
click at [49, 36] on link "Dashboard" at bounding box center [100, 36] width 151 height 18
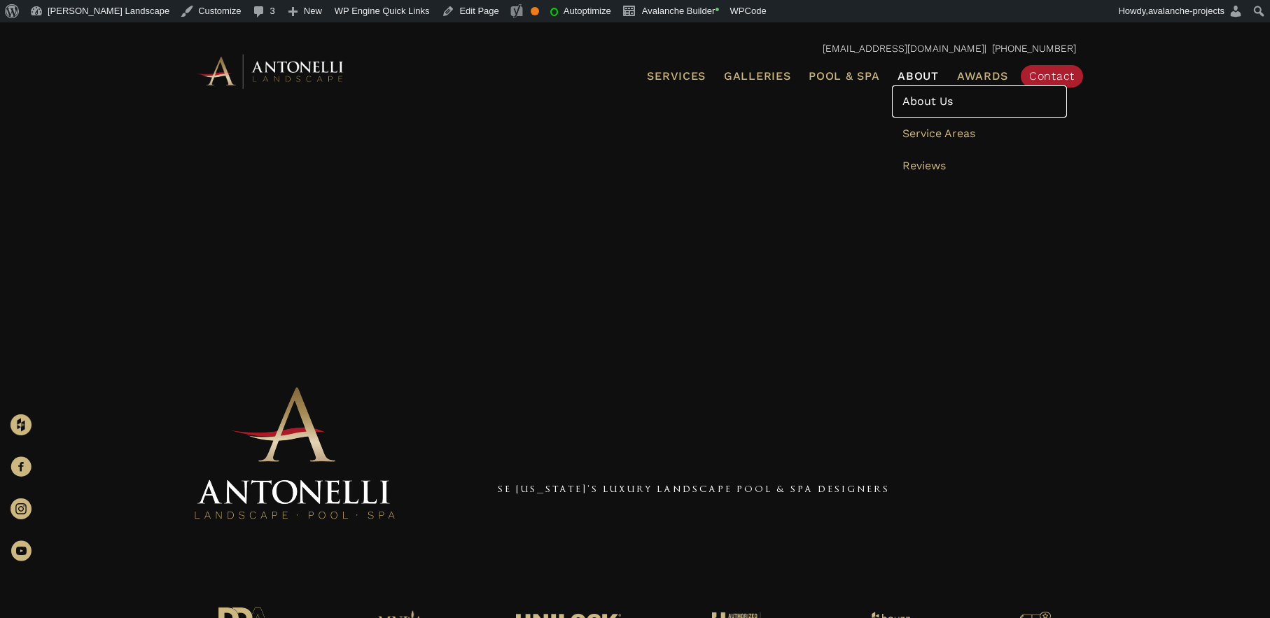
click at [928, 98] on span "About Us" at bounding box center [927, 101] width 50 height 13
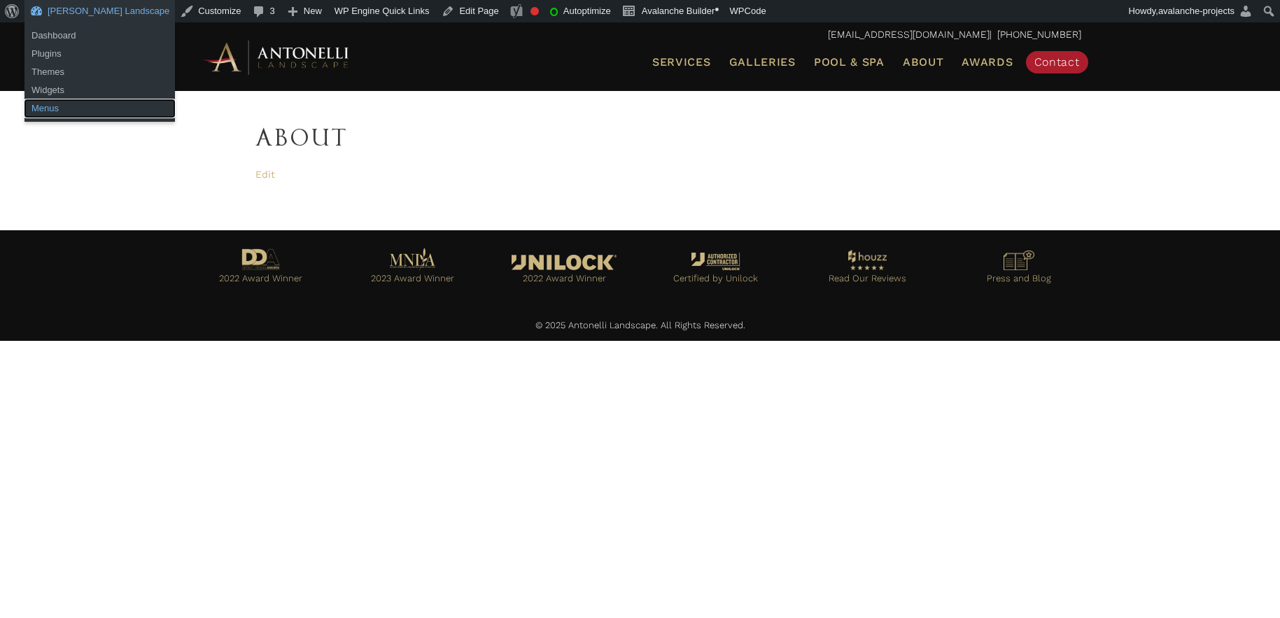
click at [53, 111] on link "Menus" at bounding box center [100, 108] width 151 height 18
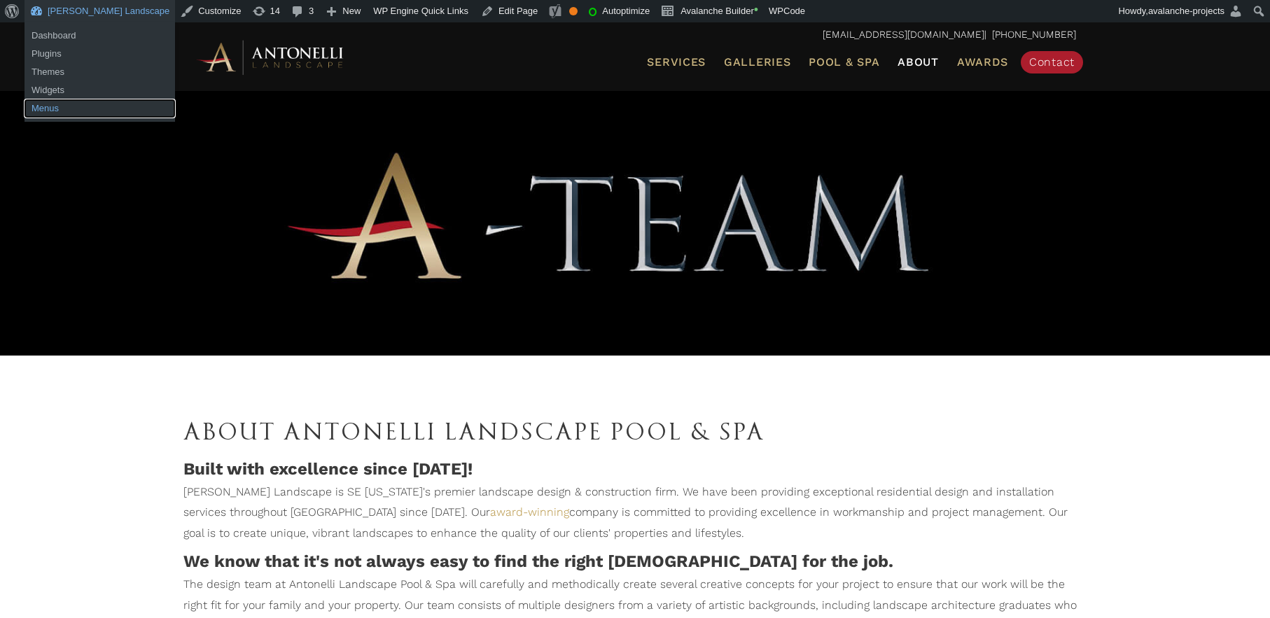
click at [53, 104] on link "Menus" at bounding box center [100, 108] width 151 height 18
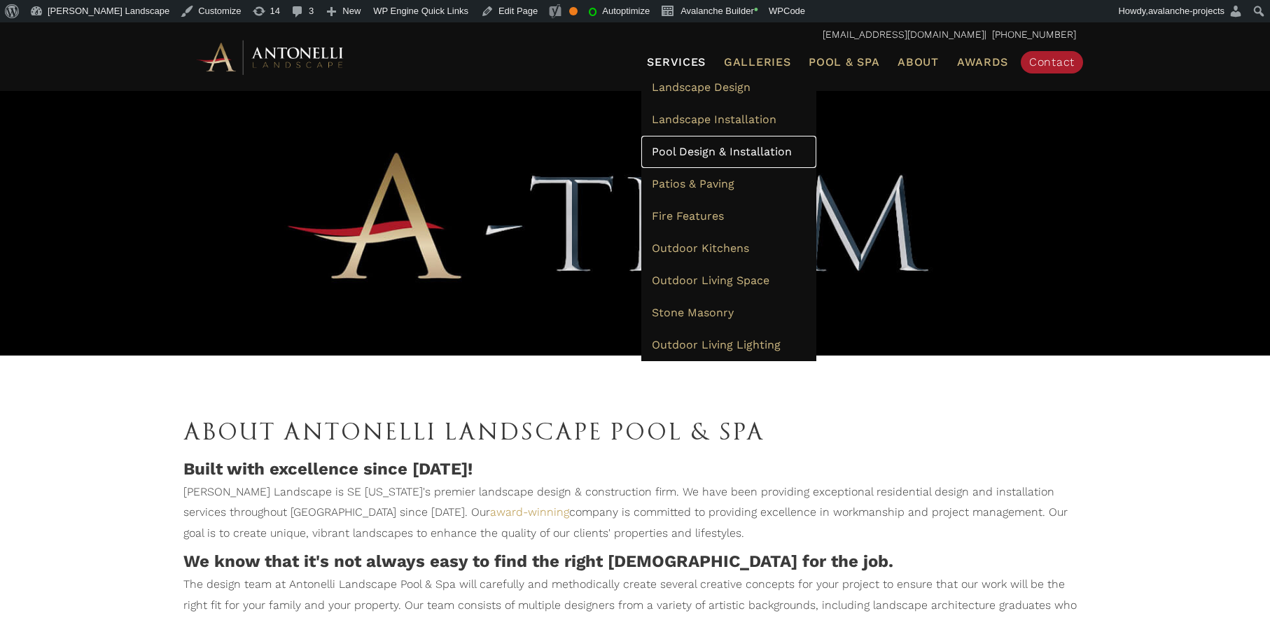
click at [688, 148] on span "Pool Design & Installation" at bounding box center [722, 151] width 140 height 13
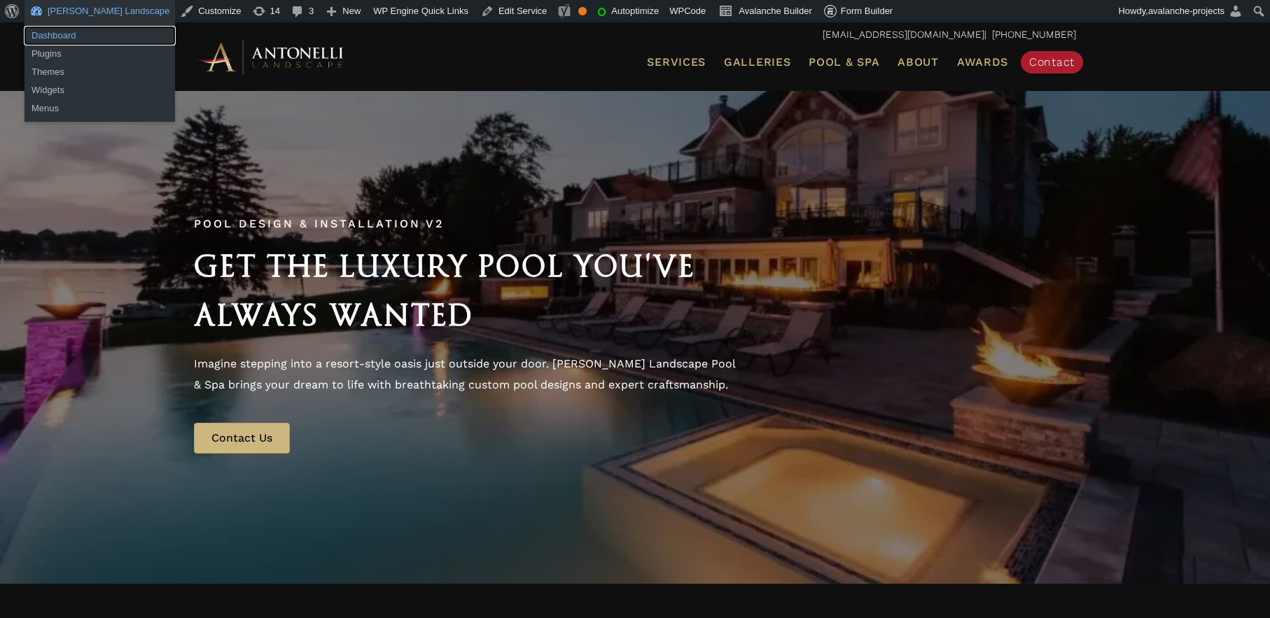
click at [55, 41] on link "Dashboard" at bounding box center [100, 36] width 151 height 18
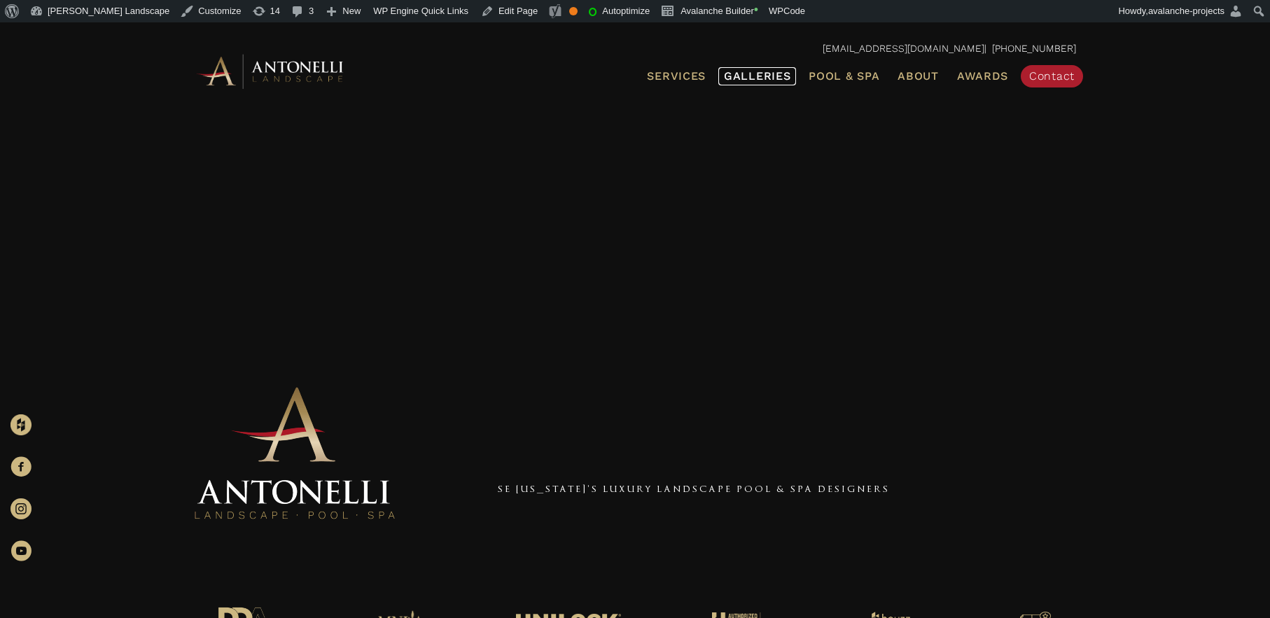
click at [764, 81] on span "Galleries" at bounding box center [757, 75] width 67 height 13
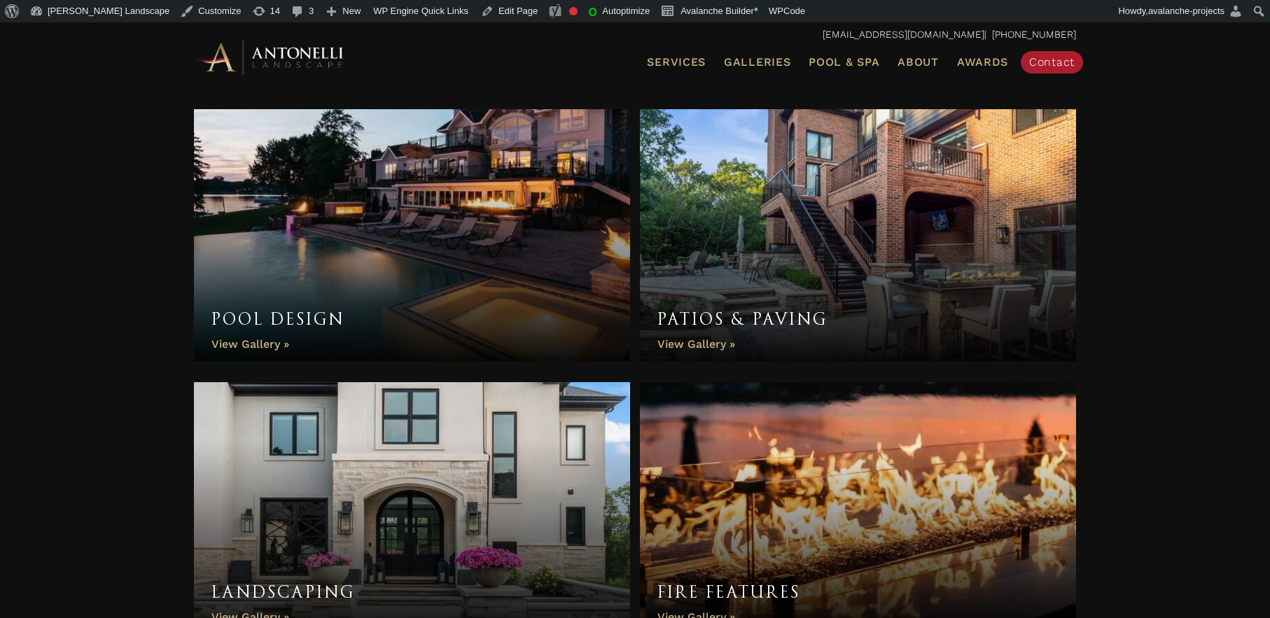
scroll to position [457, 0]
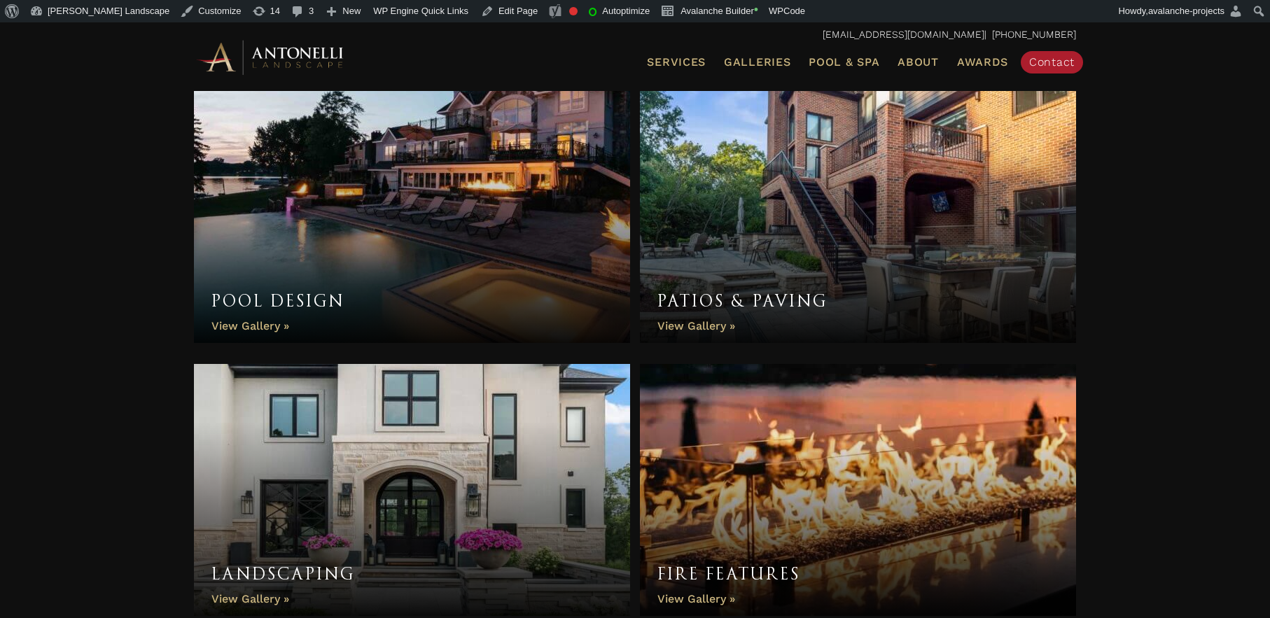
click at [696, 326] on link "Patios & Paving" at bounding box center [858, 217] width 436 height 252
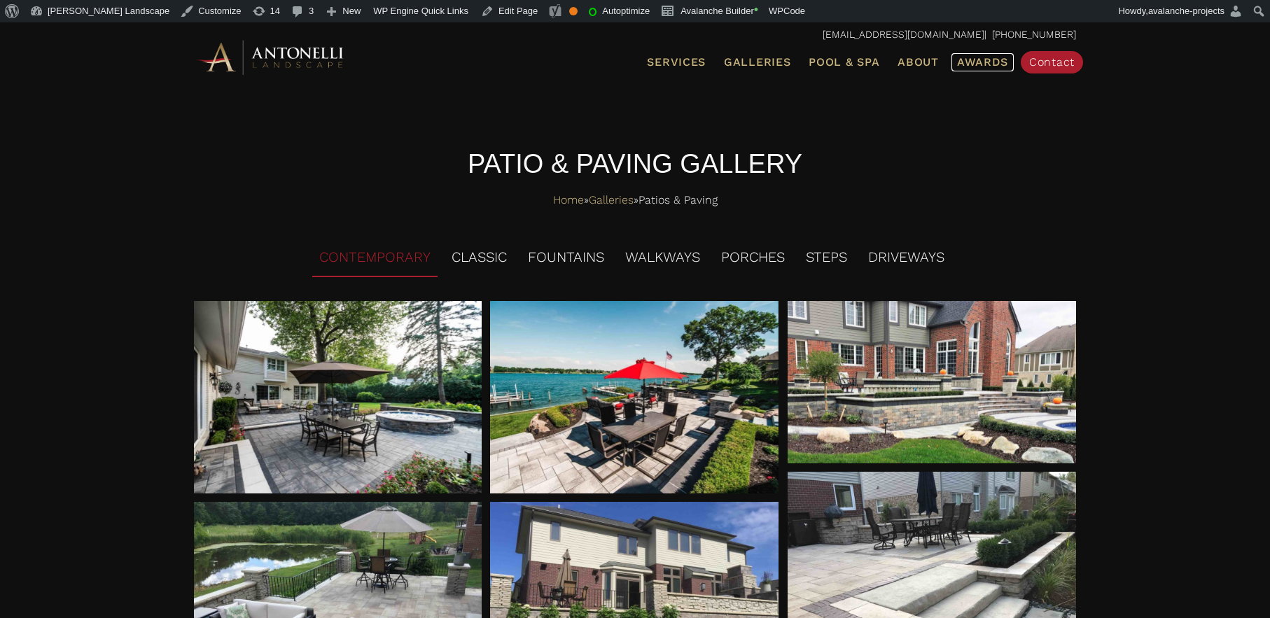
click at [998, 67] on span "Awards" at bounding box center [982, 61] width 51 height 13
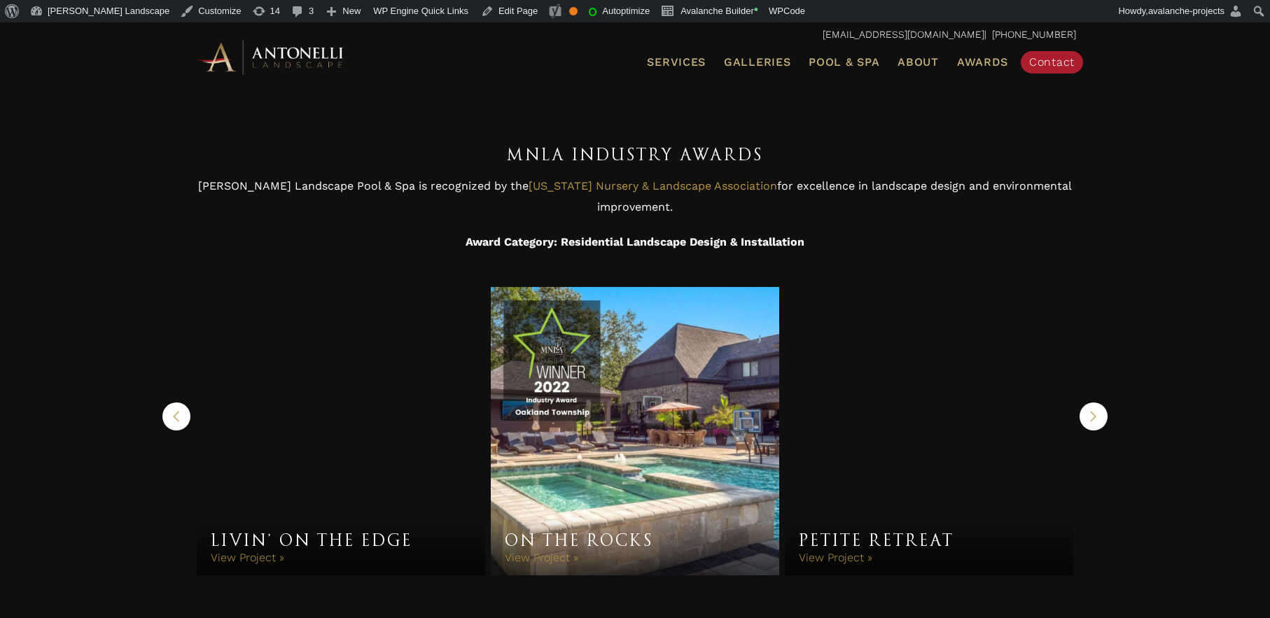
scroll to position [985, 0]
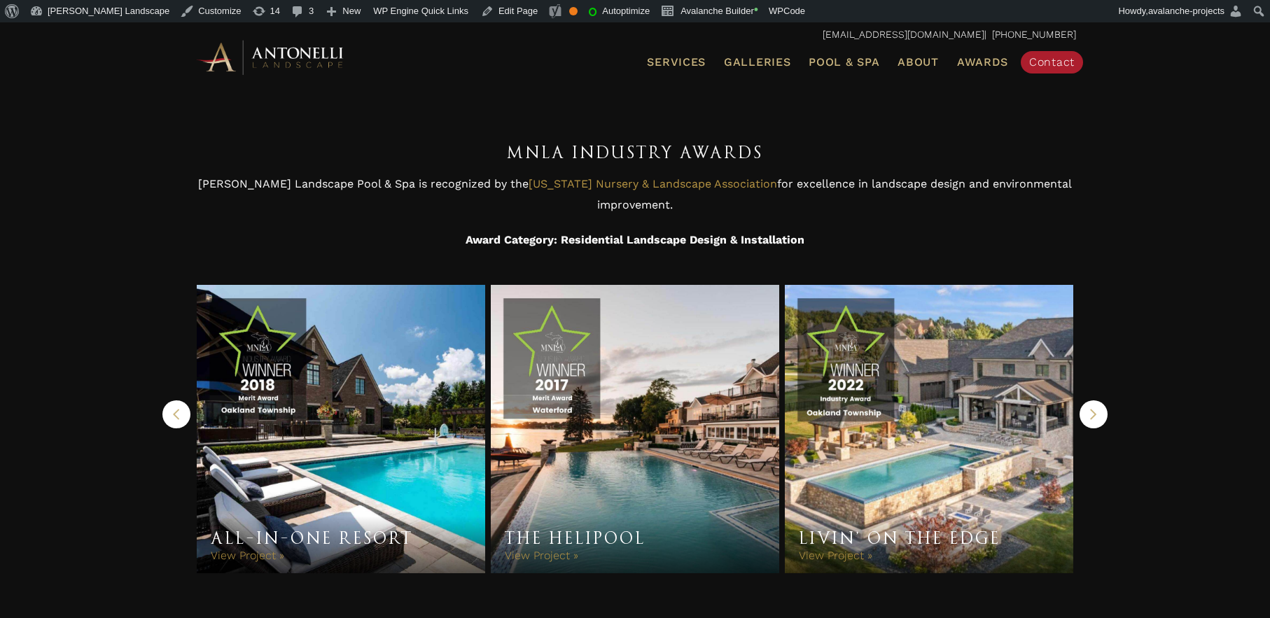
click at [256, 389] on link "All-In-One Resort" at bounding box center [341, 429] width 288 height 288
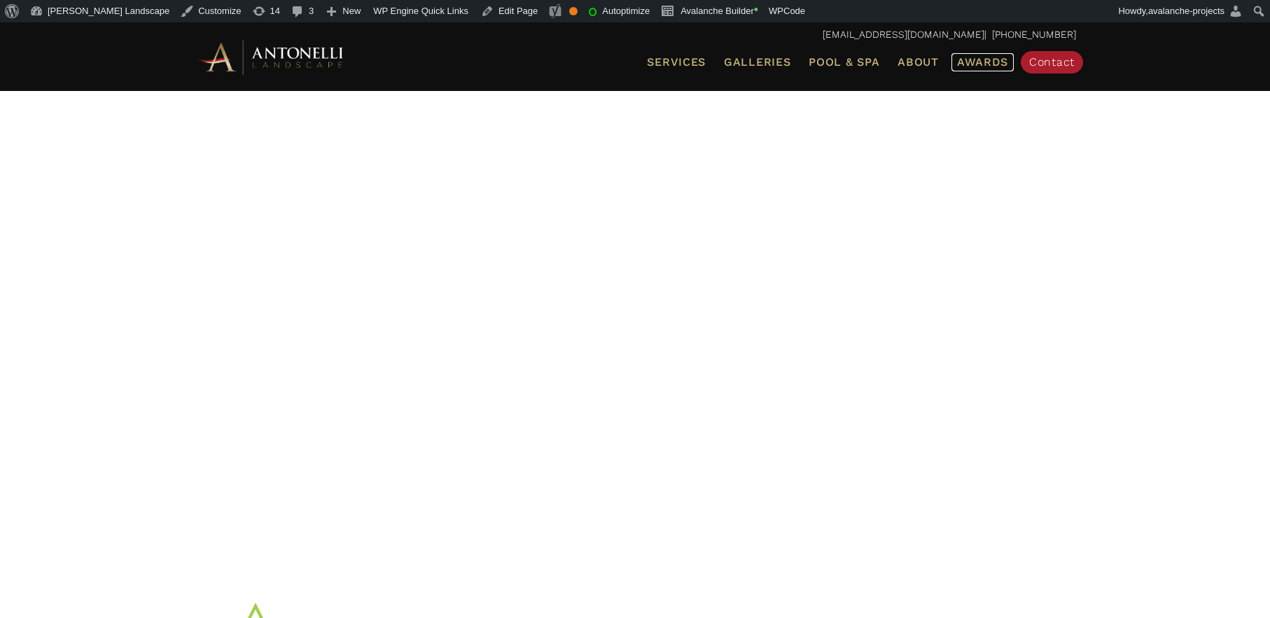
click at [978, 66] on span "Awards" at bounding box center [982, 61] width 51 height 13
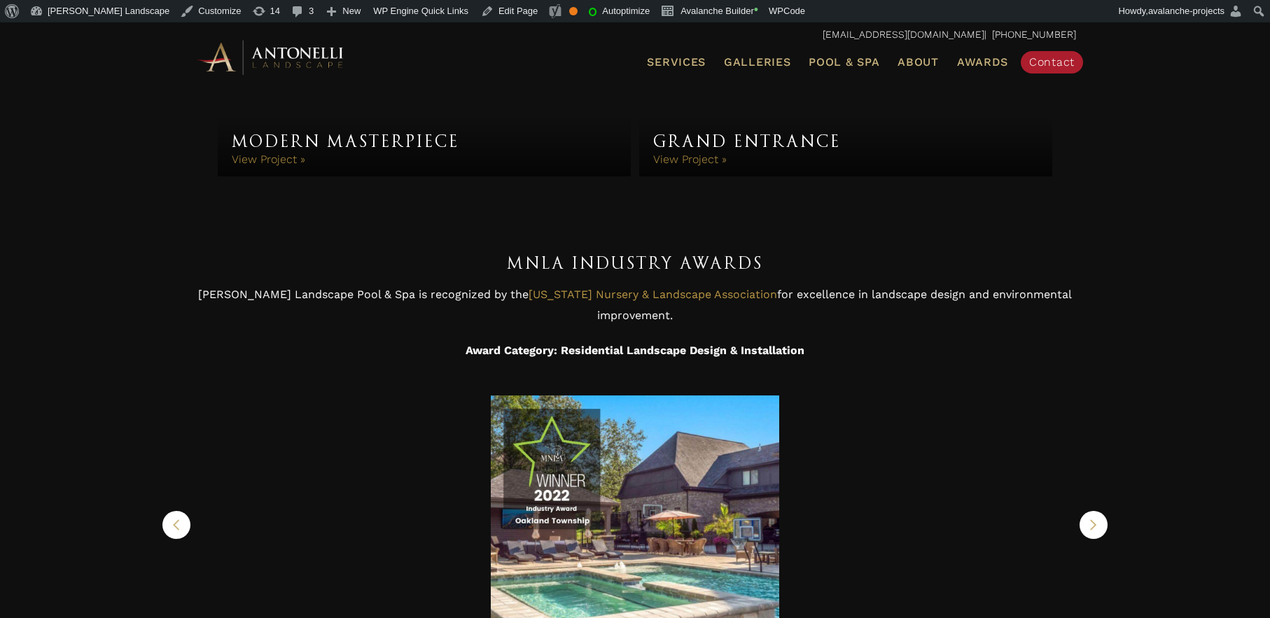
scroll to position [616, 0]
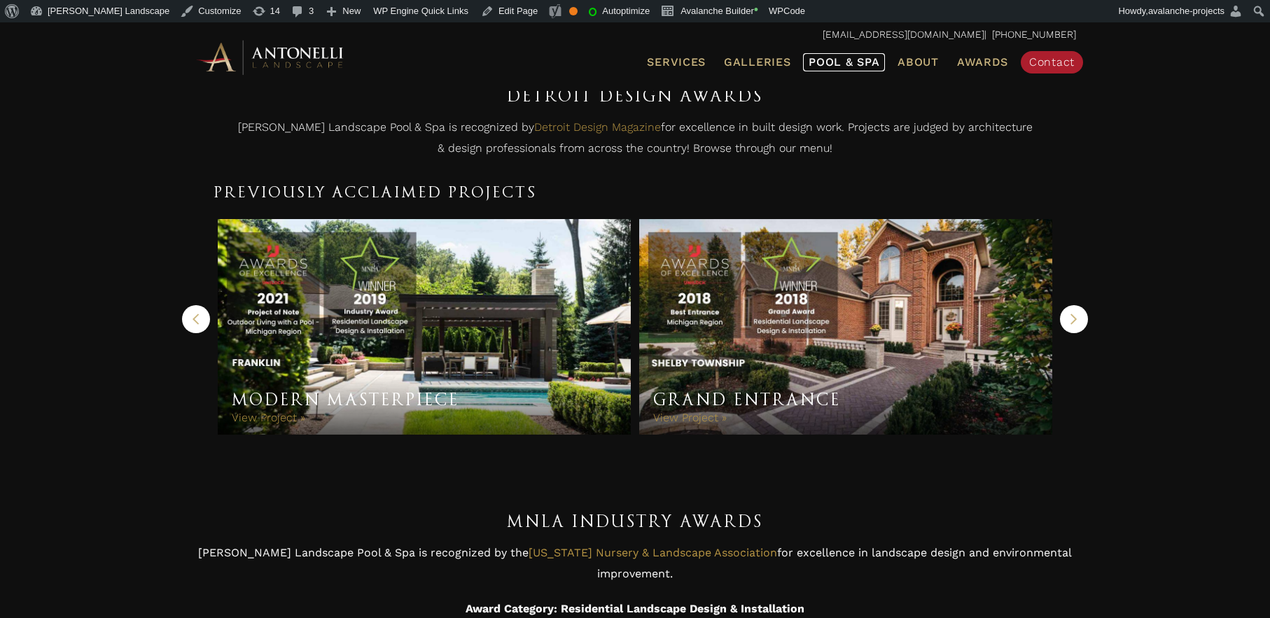
click at [826, 60] on span "Pool & Spa" at bounding box center [844, 61] width 71 height 13
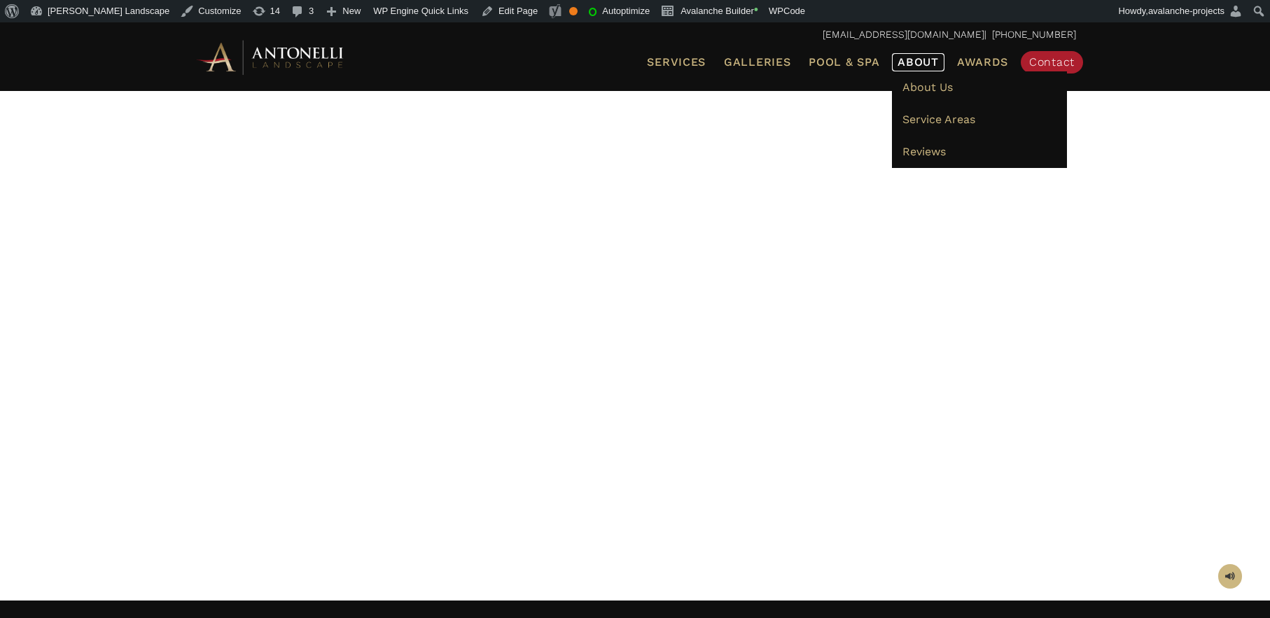
click at [903, 58] on span "About" at bounding box center [918, 62] width 41 height 11
